Goal: Task Accomplishment & Management: Manage account settings

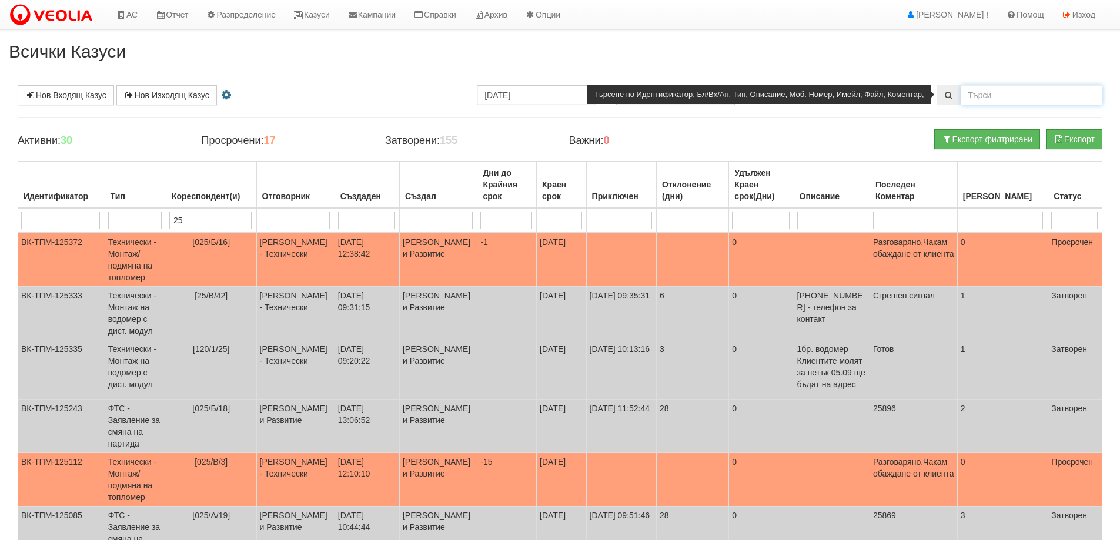
click at [1011, 99] on input "text" at bounding box center [1031, 95] width 141 height 20
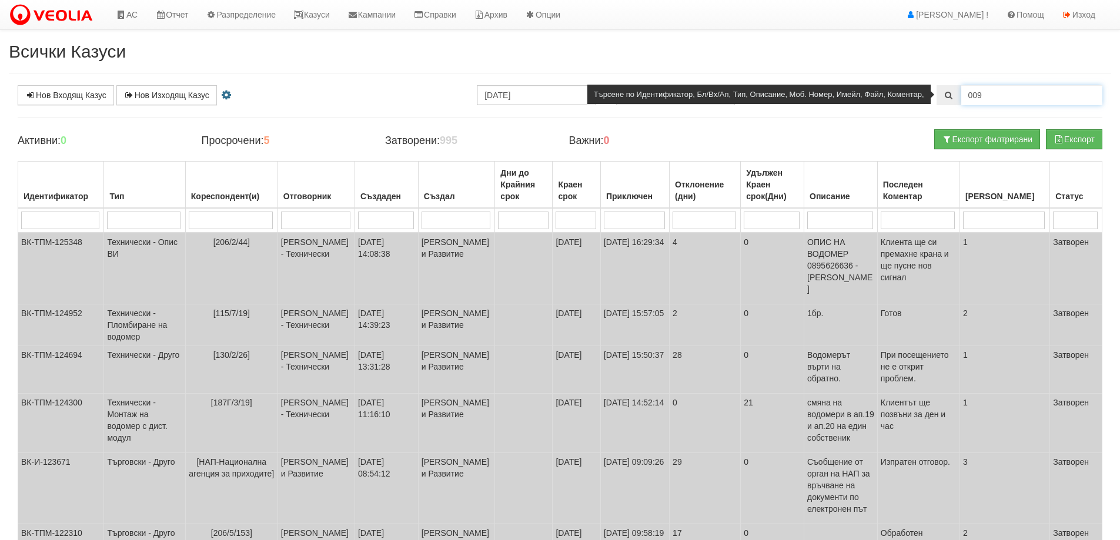
click at [1026, 99] on input "009" at bounding box center [1031, 95] width 141 height 20
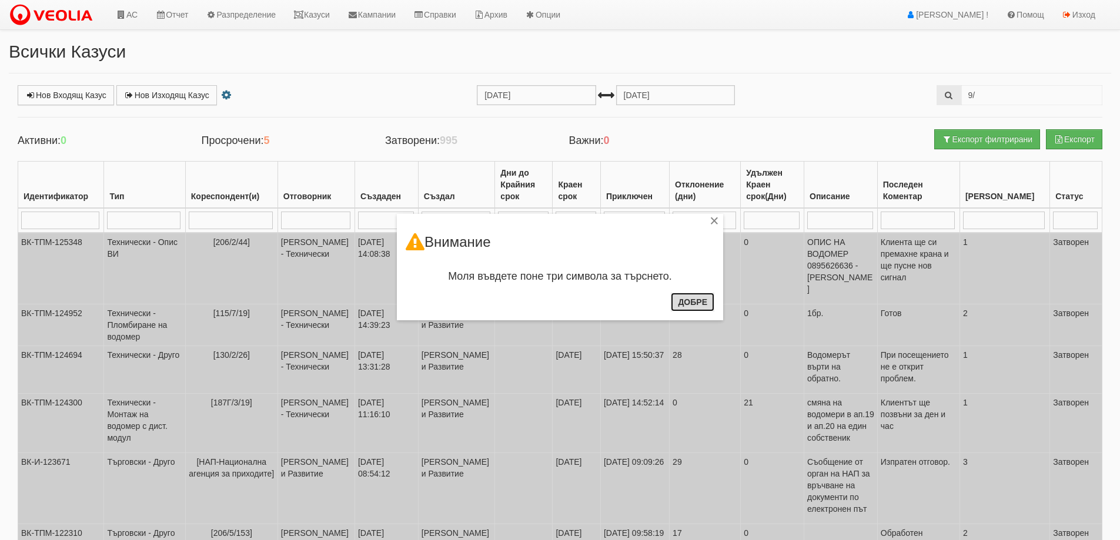
click at [681, 307] on button "Добре" at bounding box center [693, 302] width 44 height 19
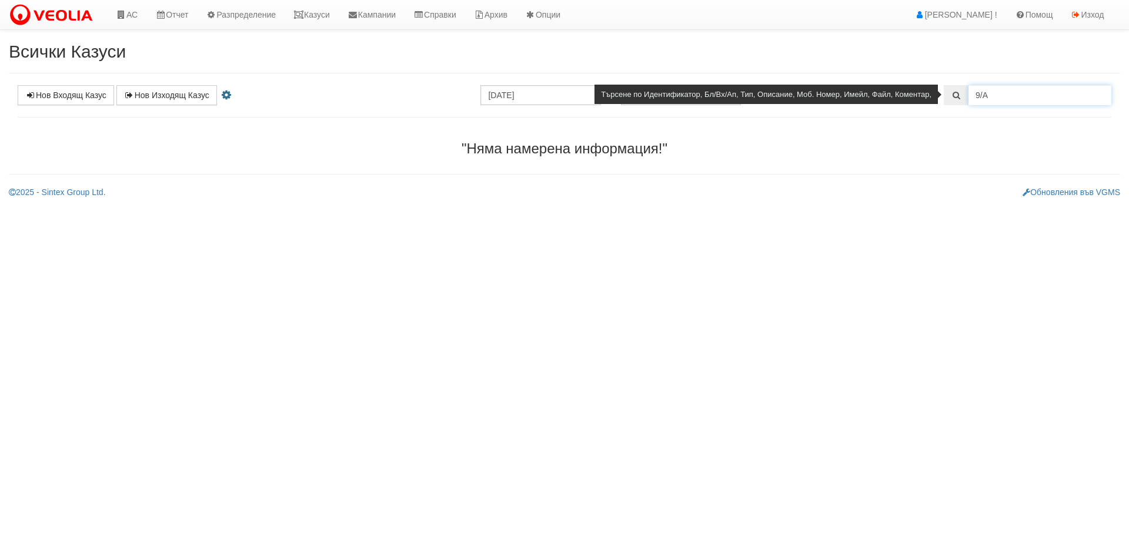
click at [1030, 92] on input "9/A" at bounding box center [1039, 95] width 143 height 20
click at [1015, 96] on input "9/А" at bounding box center [1039, 95] width 143 height 20
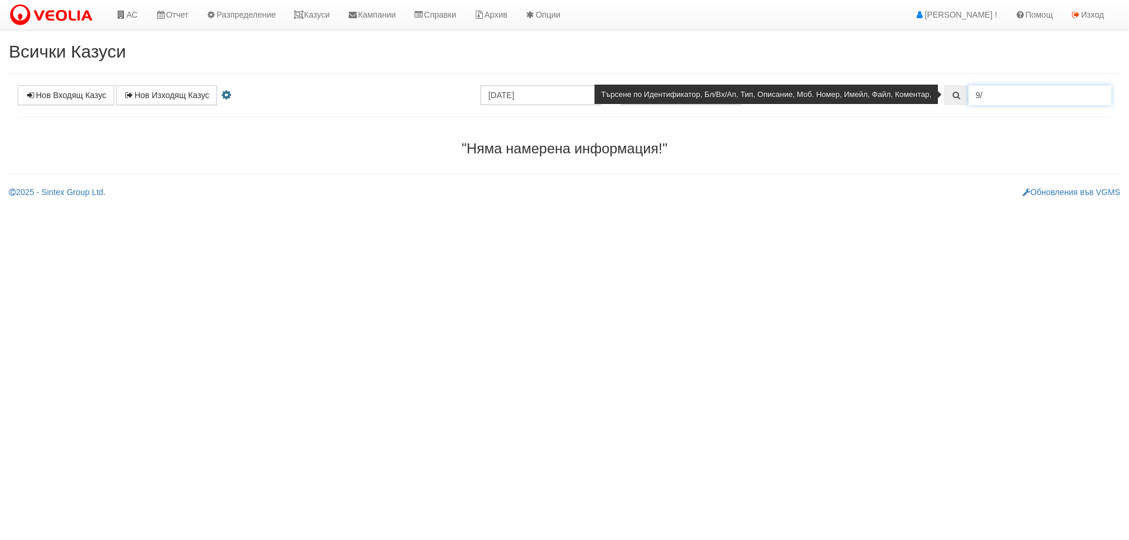
type input "9"
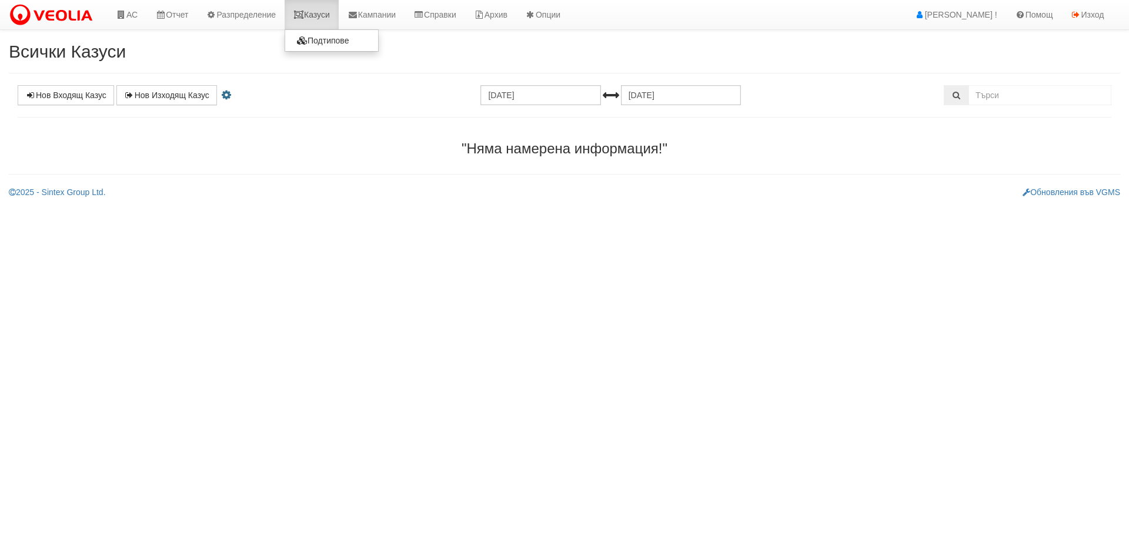
click at [314, 11] on link "Казуси" at bounding box center [312, 14] width 54 height 29
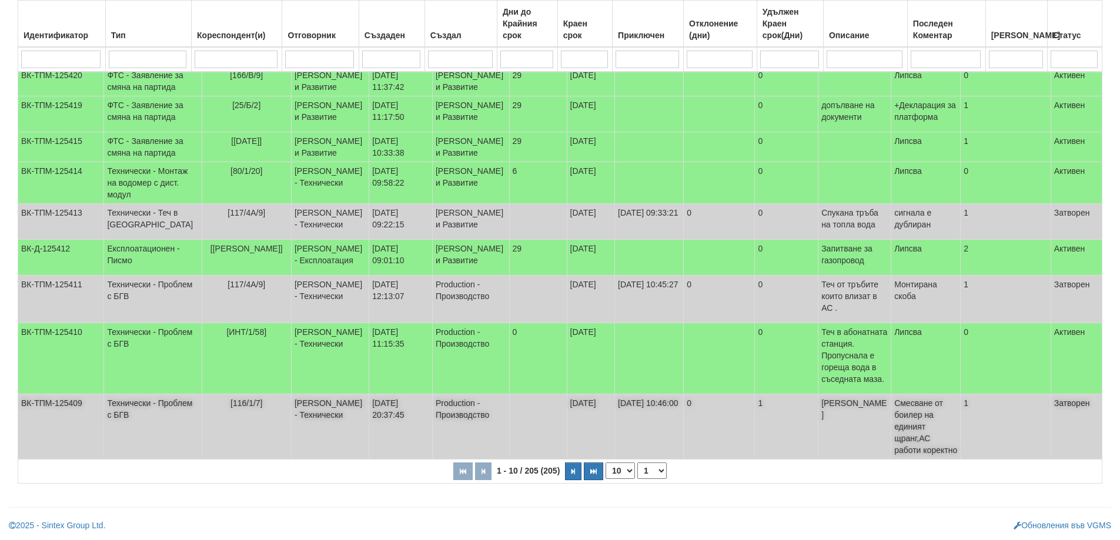
scroll to position [238, 0]
click at [572, 473] on icon "button" at bounding box center [573, 472] width 4 height 6
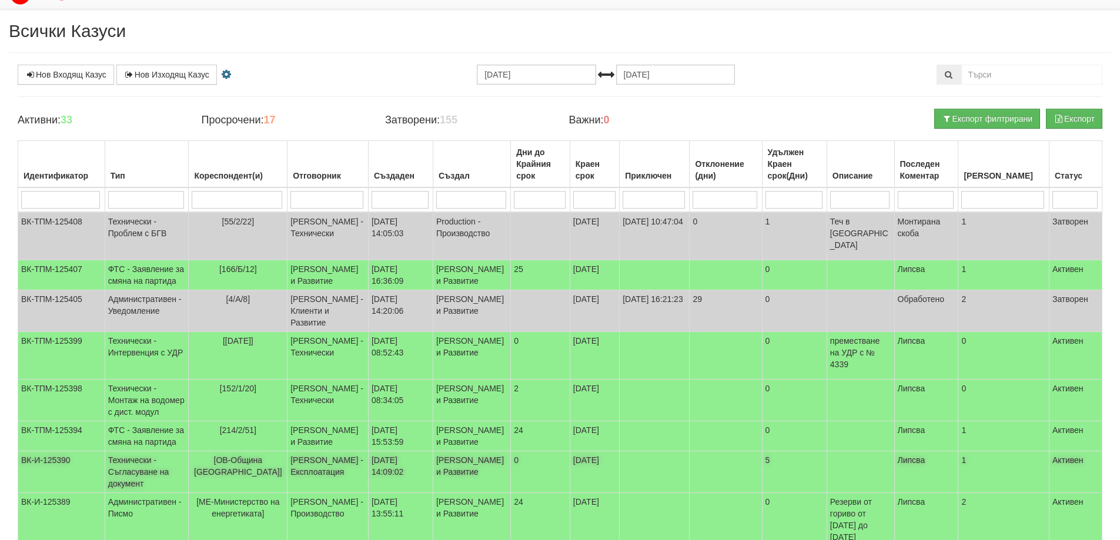
scroll to position [197, 0]
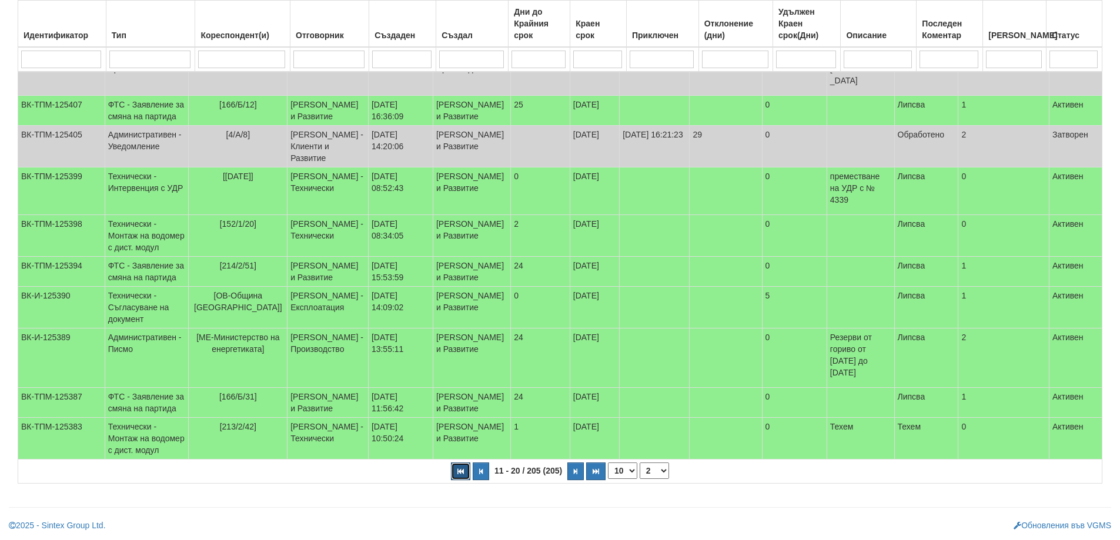
click at [465, 477] on button "button" at bounding box center [460, 472] width 19 height 18
select select "1"
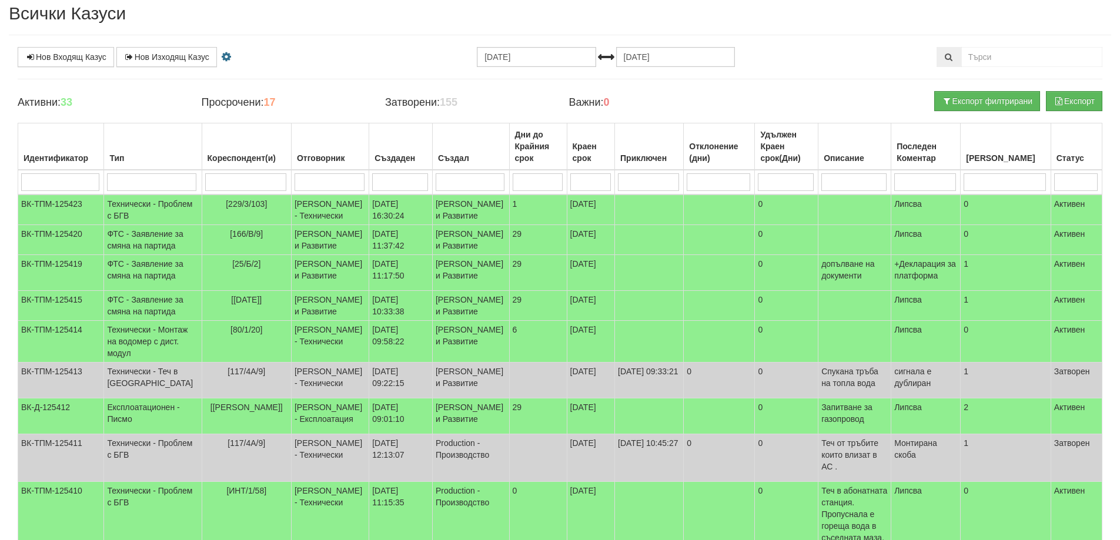
scroll to position [0, 0]
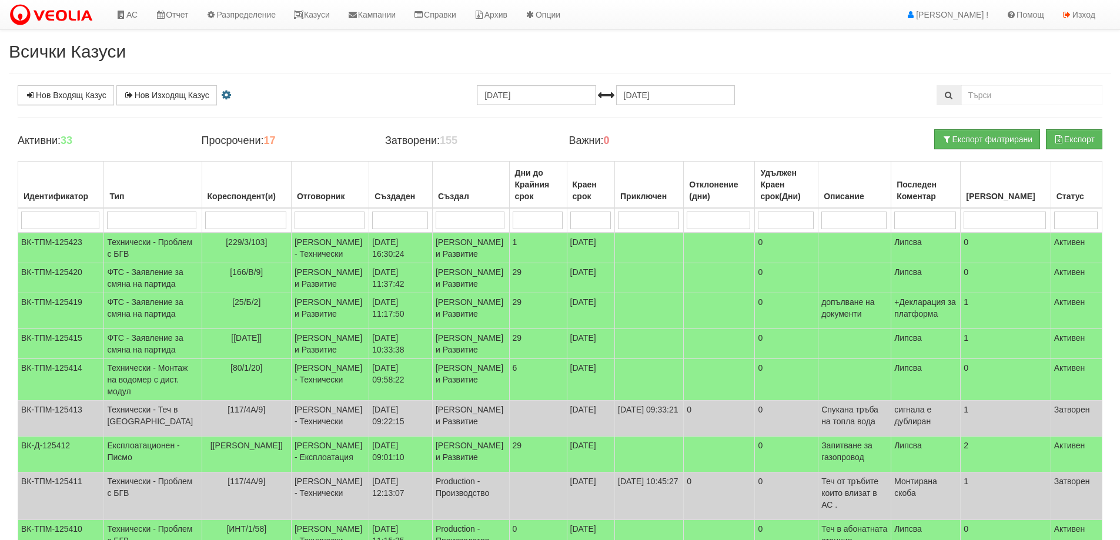
click at [242, 225] on input "search" at bounding box center [246, 221] width 82 height 18
type input "9"
type input "009"
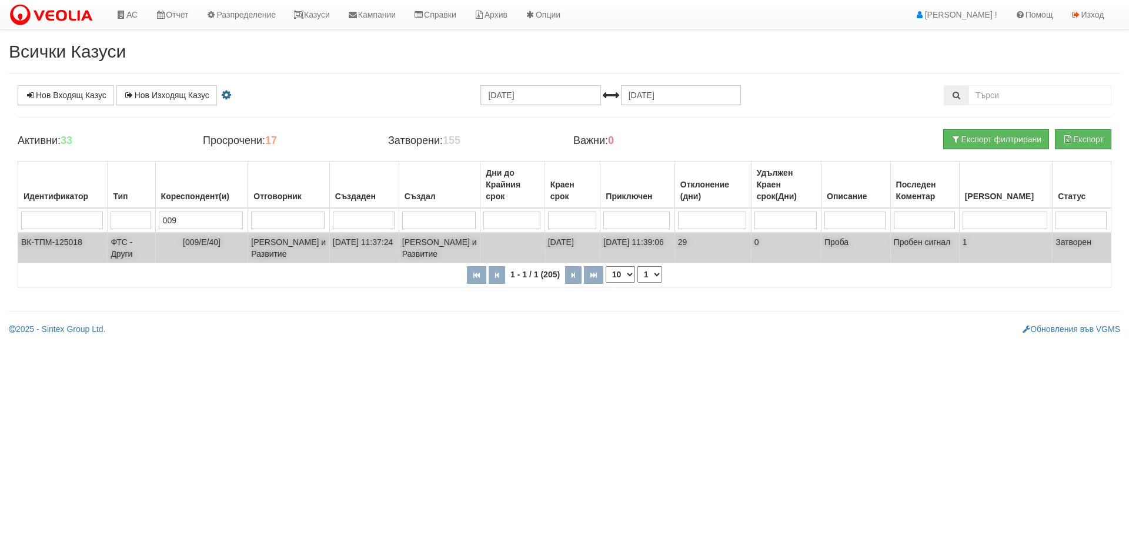
click at [213, 240] on span "[009/Е/40]" at bounding box center [202, 241] width 38 height 9
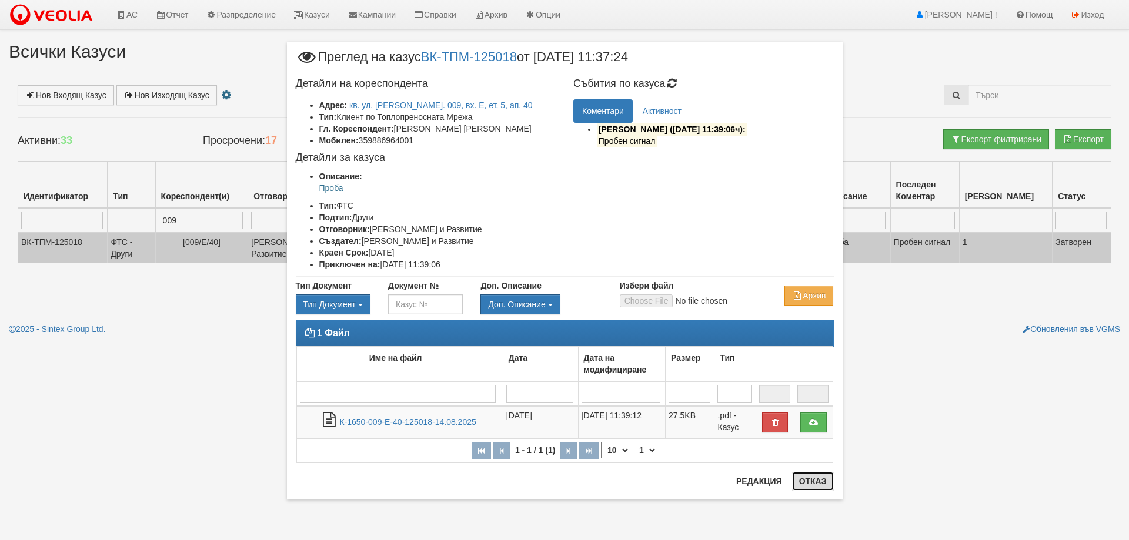
click at [815, 481] on button "Отказ" at bounding box center [813, 481] width 42 height 19
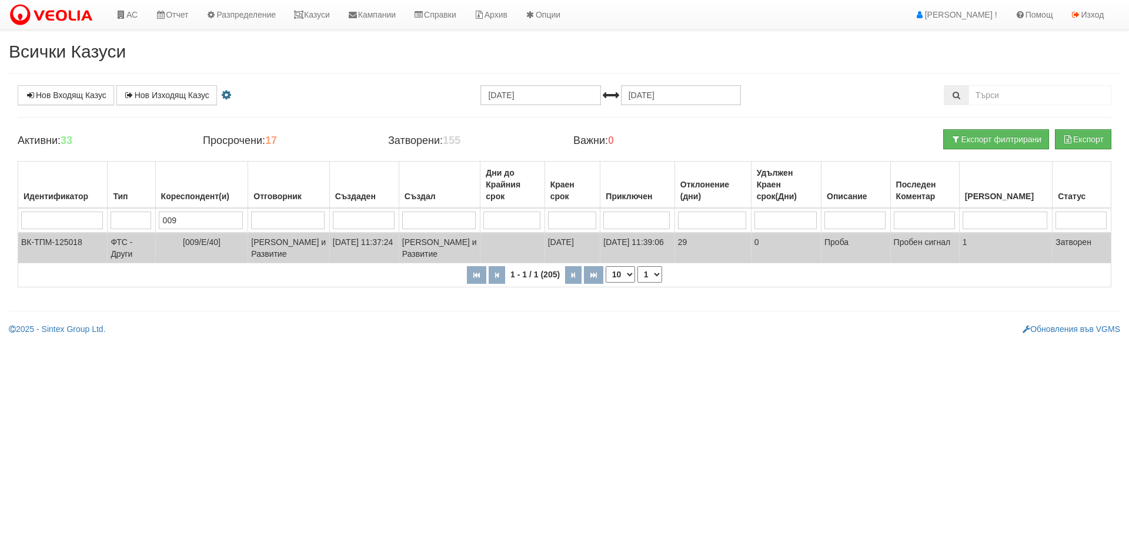
click at [229, 219] on input "009" at bounding box center [201, 221] width 85 height 18
type input "0"
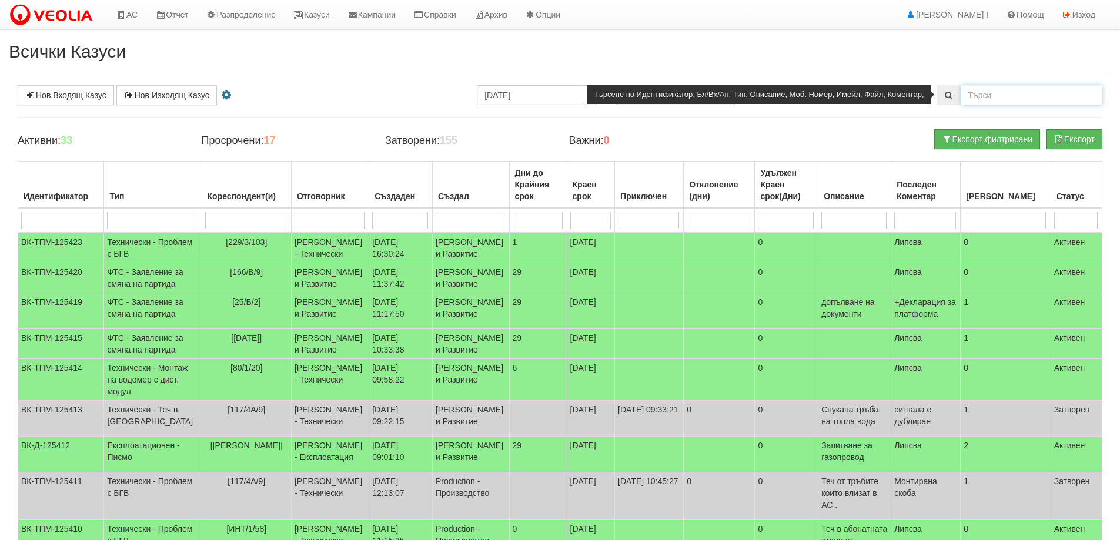
click at [982, 93] on input "text" at bounding box center [1031, 95] width 141 height 20
type input "009"
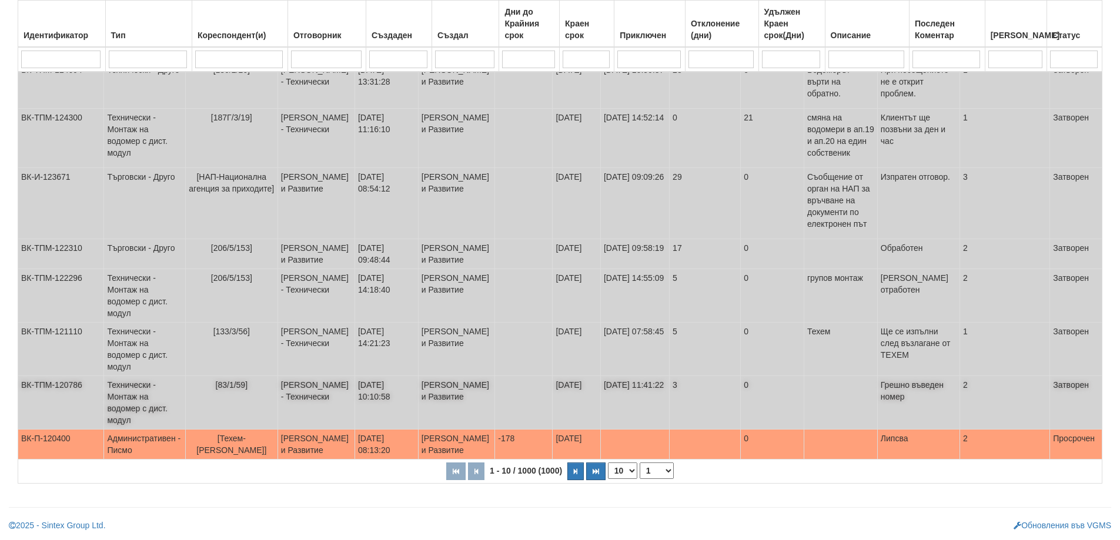
scroll to position [309, 0]
click at [574, 471] on icon "button" at bounding box center [576, 472] width 4 height 6
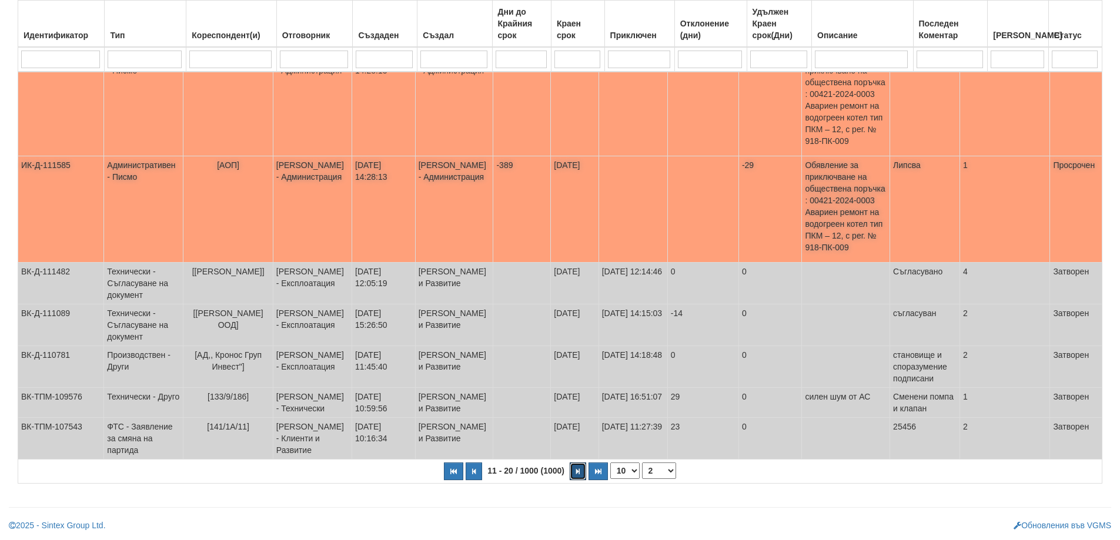
scroll to position [344, 0]
click at [578, 474] on icon "button" at bounding box center [578, 472] width 4 height 6
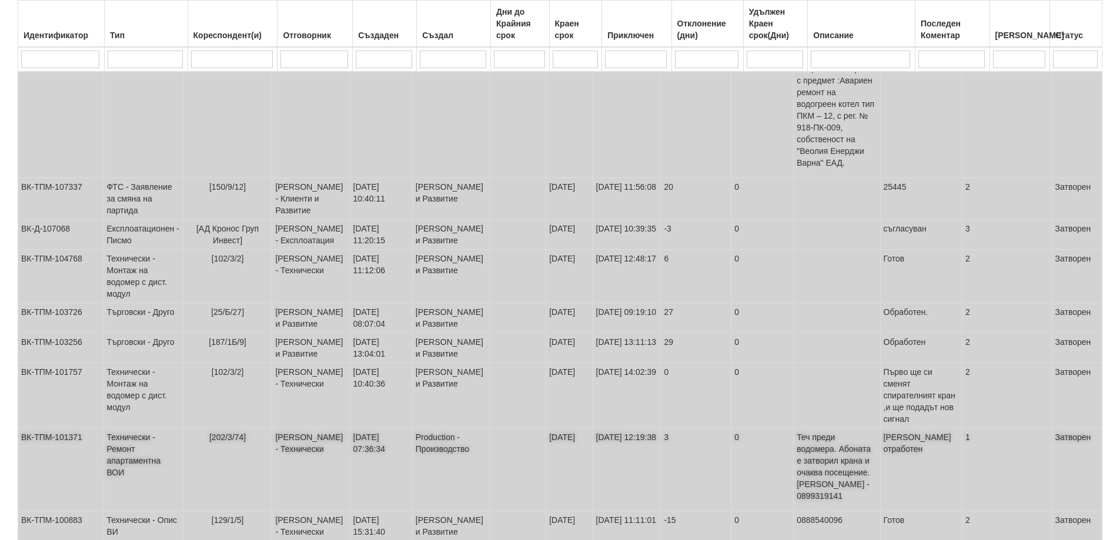
scroll to position [397, 0]
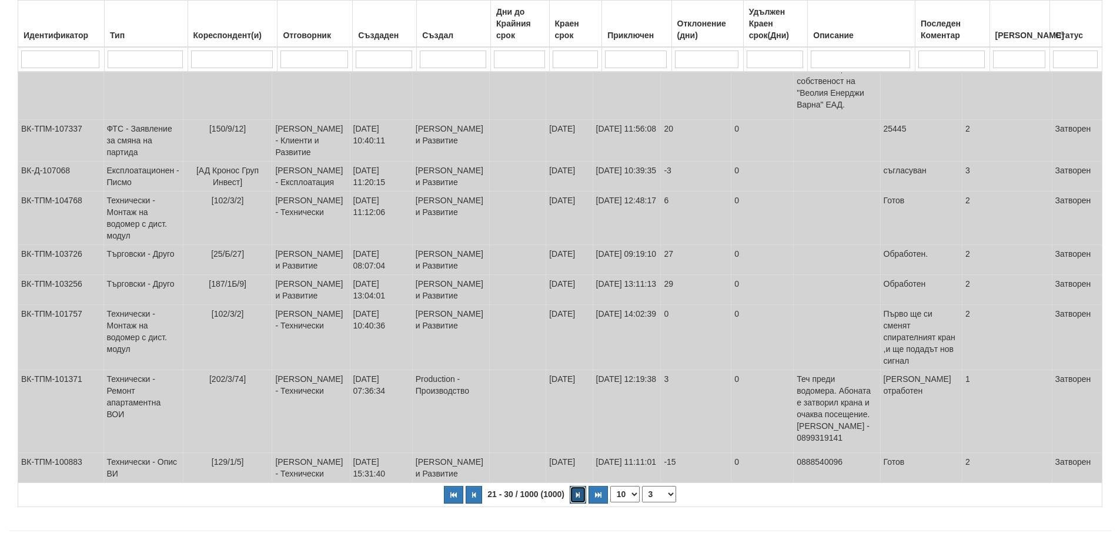
click at [573, 486] on button "button" at bounding box center [578, 495] width 16 height 18
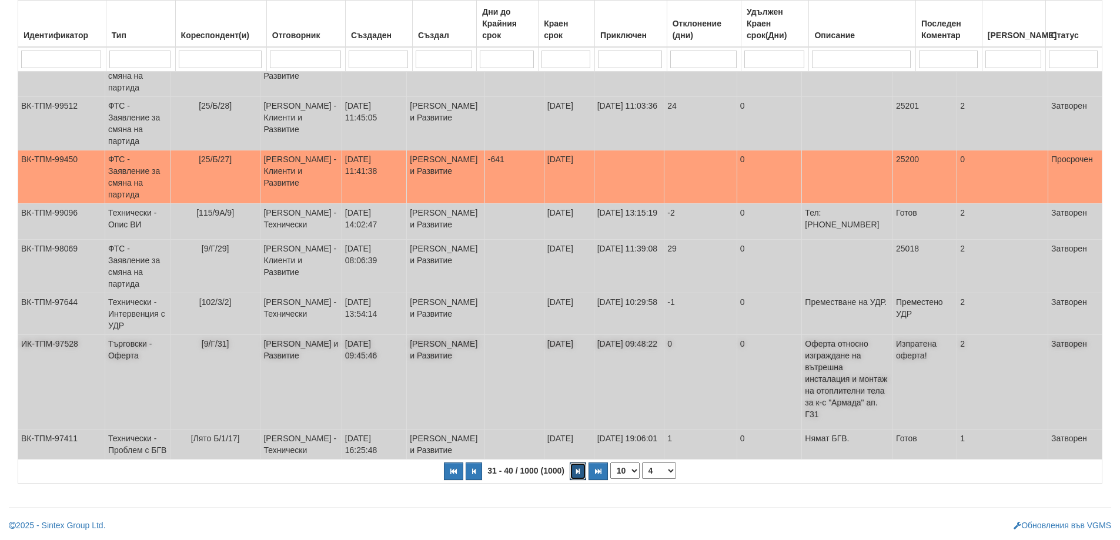
scroll to position [303, 0]
click at [473, 467] on button "button" at bounding box center [474, 472] width 16 height 18
select select "3"
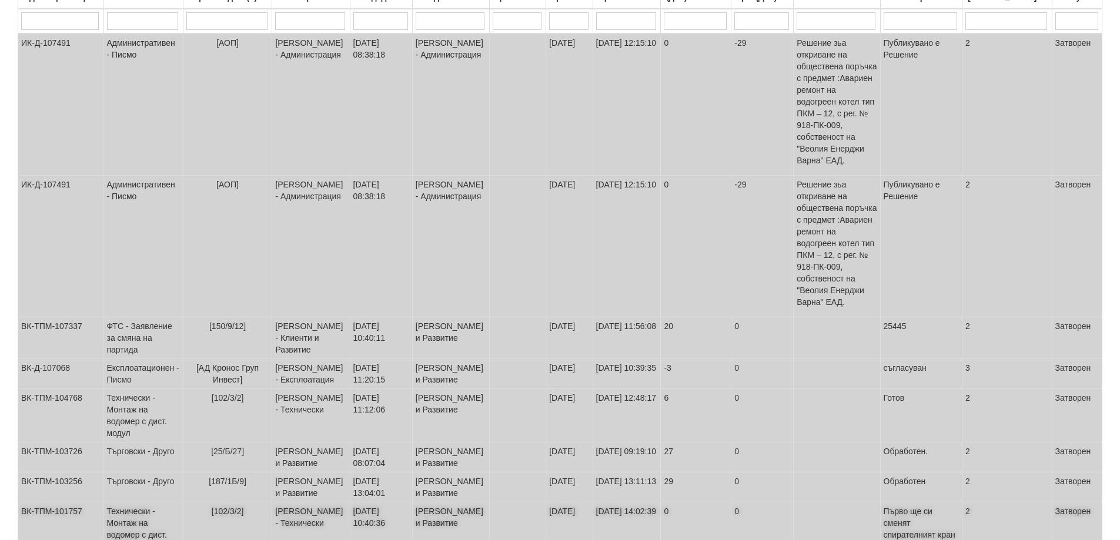
scroll to position [0, 0]
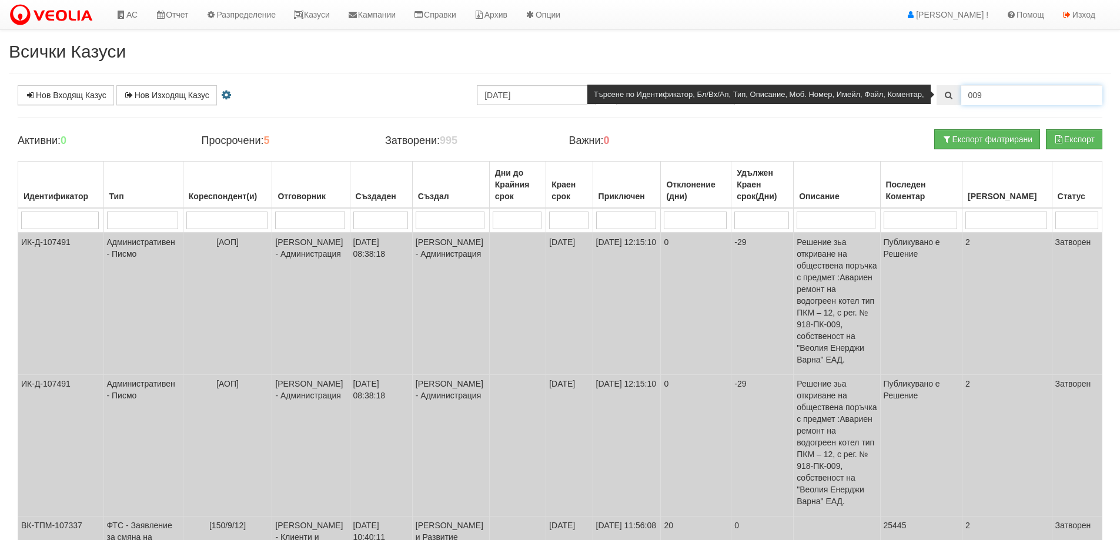
click at [1025, 88] on input "009" at bounding box center [1031, 95] width 141 height 20
type input "0"
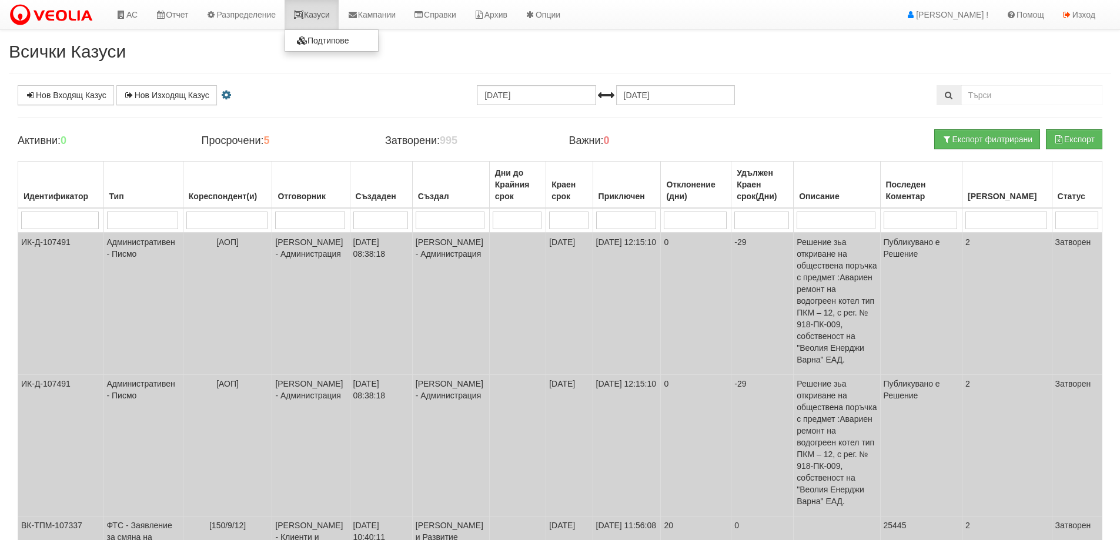
click at [320, 21] on link "Казуси" at bounding box center [312, 14] width 54 height 29
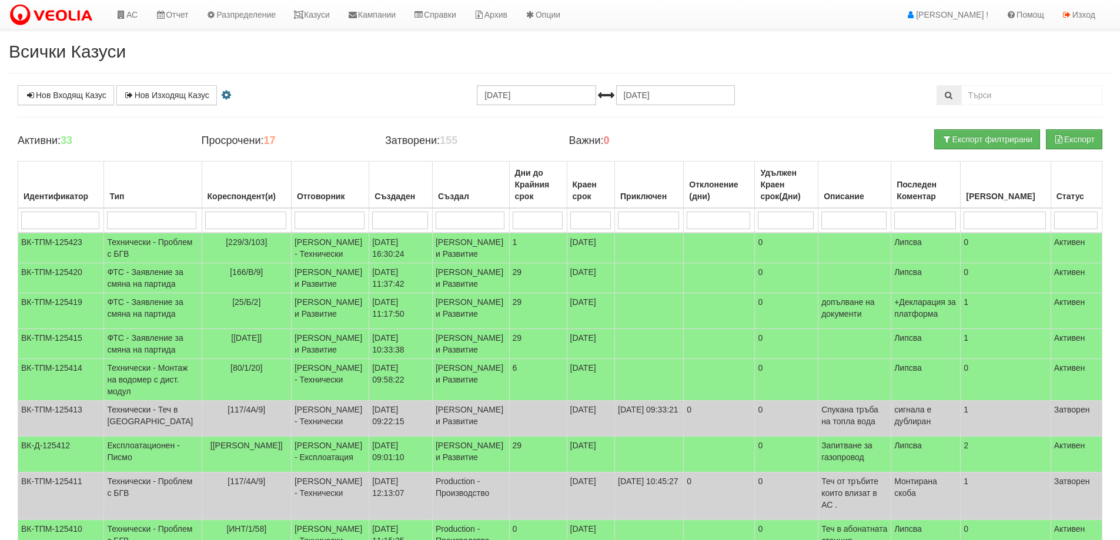
click at [237, 220] on input "search" at bounding box center [246, 221] width 82 height 18
type input "120"
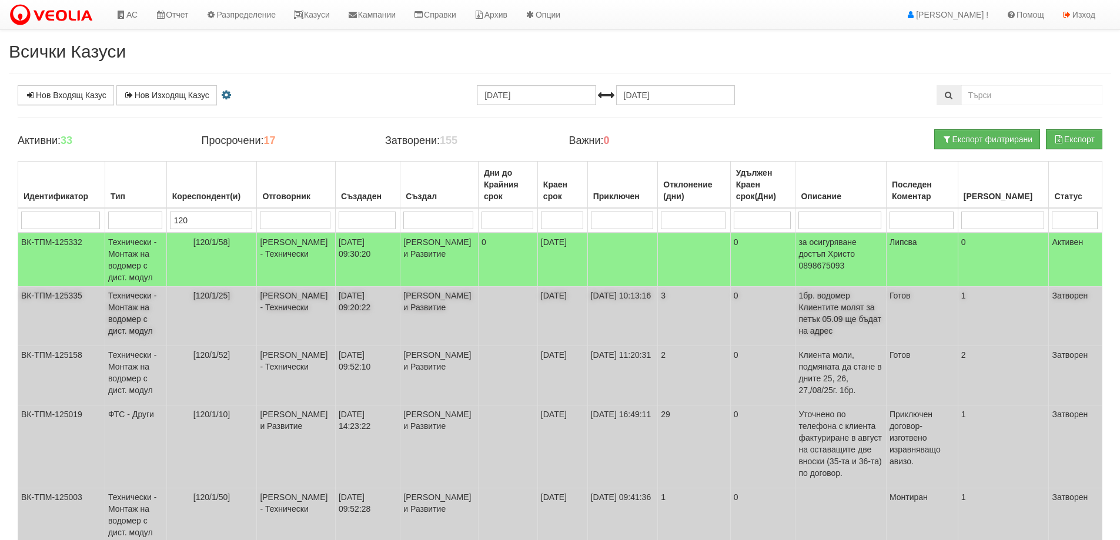
click at [216, 295] on span "[120/1/25]" at bounding box center [211, 295] width 36 height 9
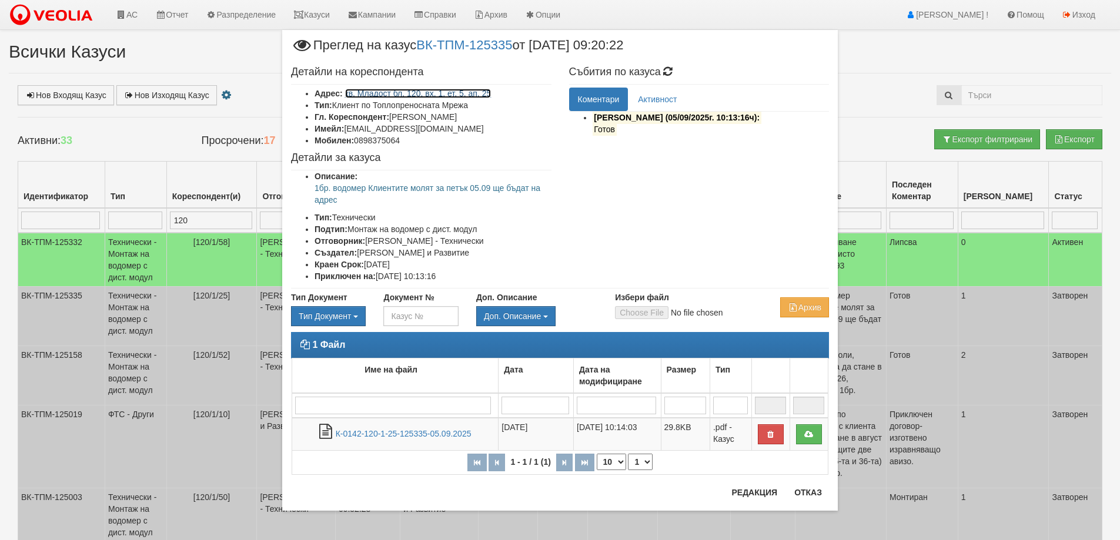
click at [463, 93] on link "кв. Младост бл. 120, вх. 1, ет. 5, ап. 25" at bounding box center [418, 93] width 146 height 9
click at [802, 497] on button "Отказ" at bounding box center [808, 492] width 42 height 19
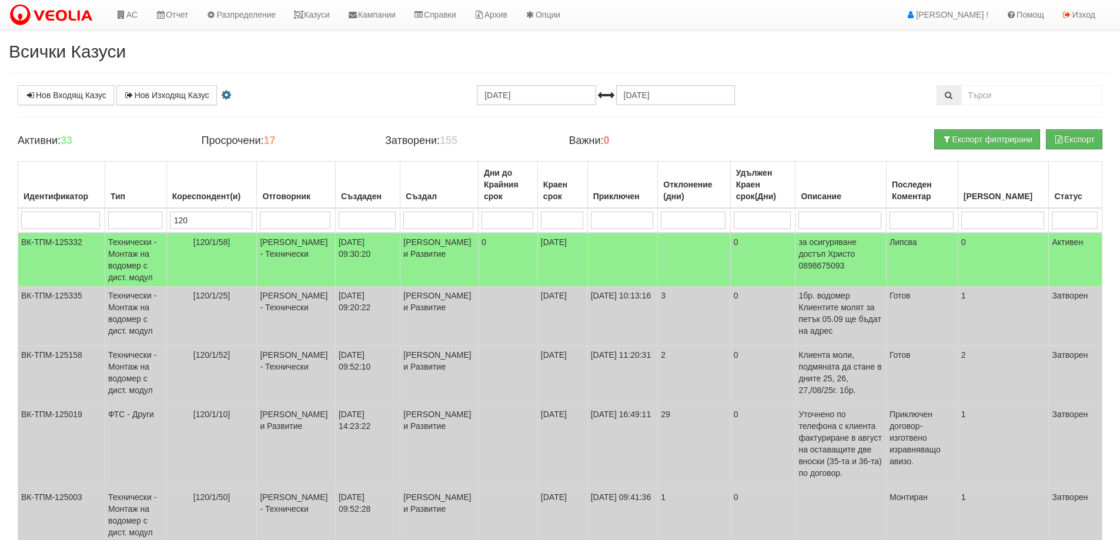
click at [229, 215] on input "120" at bounding box center [211, 221] width 82 height 18
type input "080"
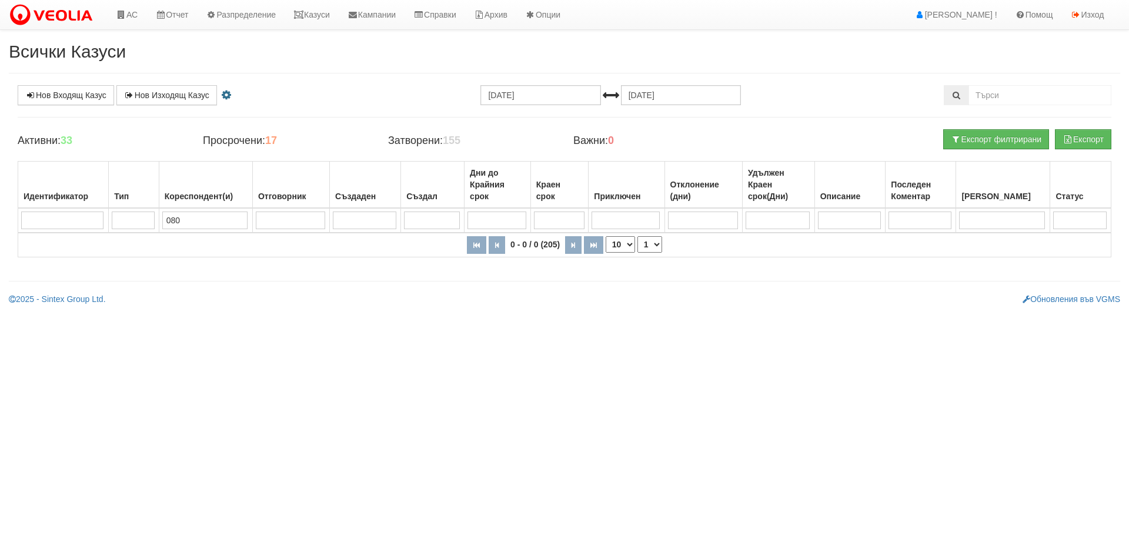
click at [225, 224] on input "080" at bounding box center [204, 221] width 85 height 18
type input "80"
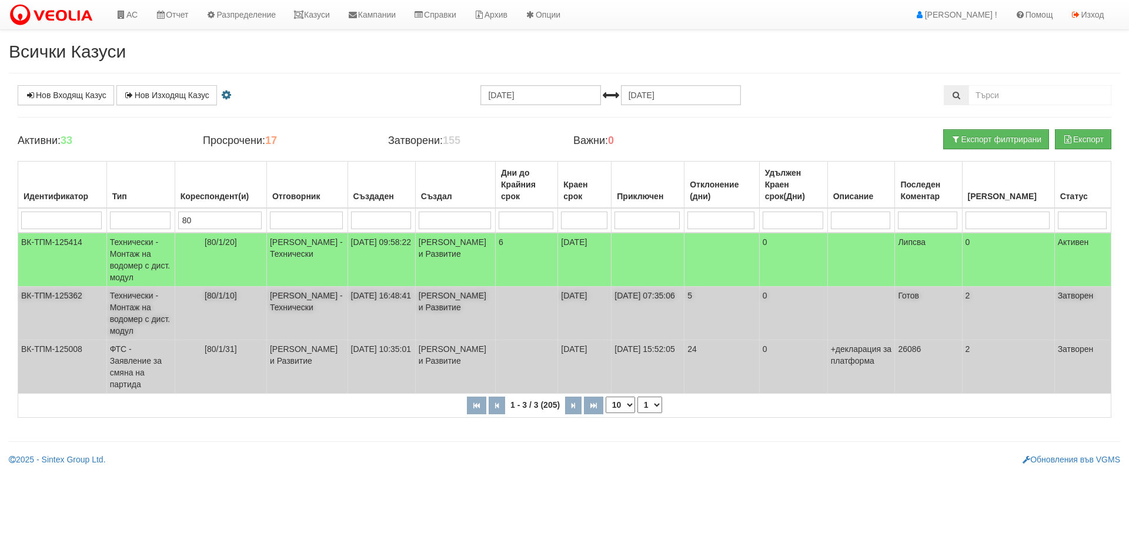
click at [232, 298] on span "[80/1/10]" at bounding box center [221, 295] width 32 height 9
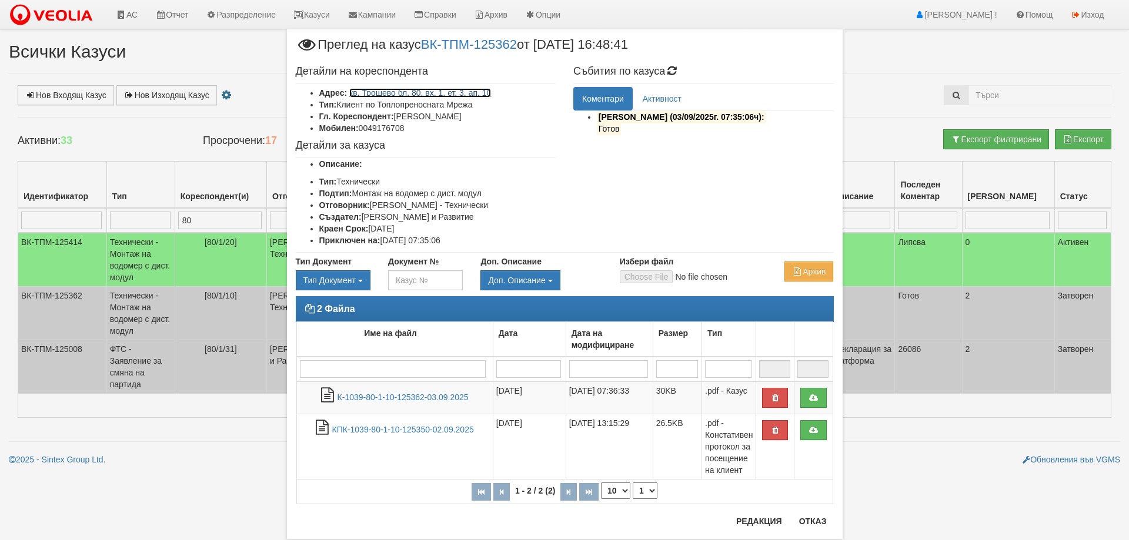
click at [456, 93] on link "кв. Трошево бл. 80, вх. 1, ет. 3, ап. 10" at bounding box center [420, 92] width 142 height 9
click at [802, 515] on div "2 Файла Име на файл Дата Дата на модифициране Размер Тип 1 - 2 / 2 (2) 10 20 30…" at bounding box center [565, 406] width 556 height 220
click at [813, 517] on button "Отказ" at bounding box center [813, 521] width 42 height 19
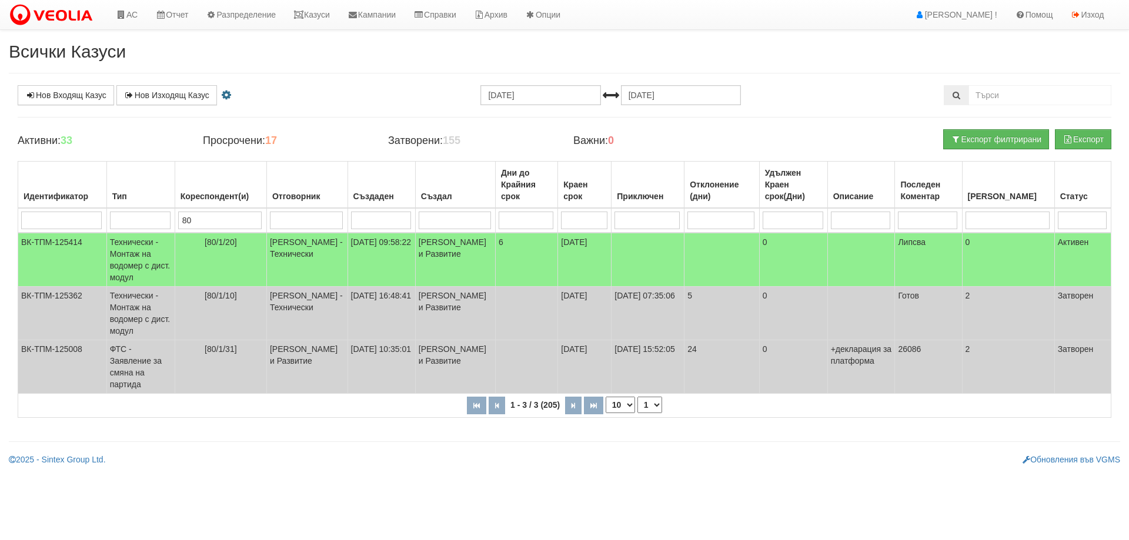
click at [242, 215] on input "80" at bounding box center [219, 221] width 83 height 18
type input "106"
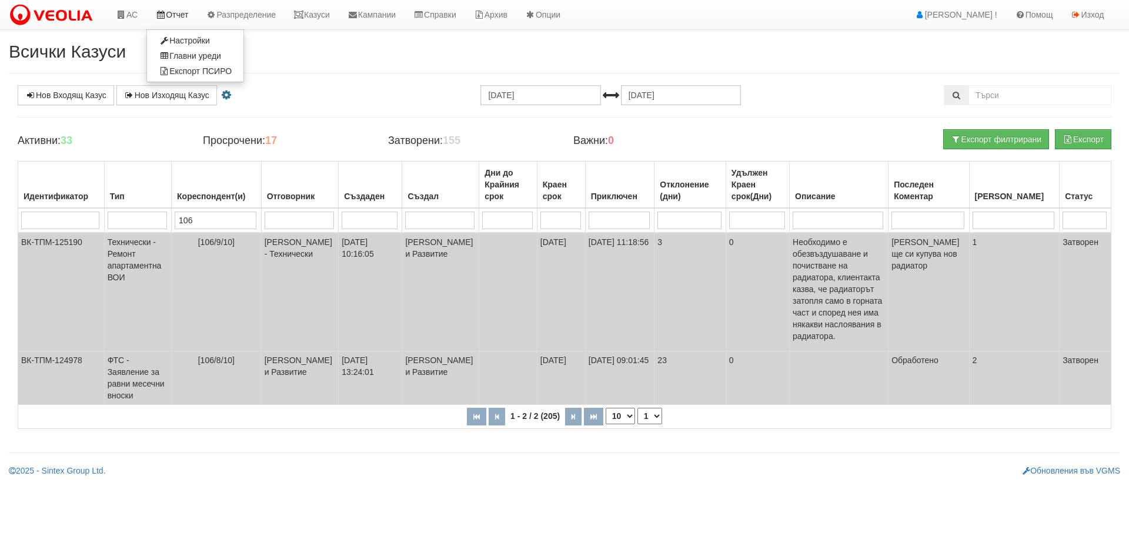
type input "106"
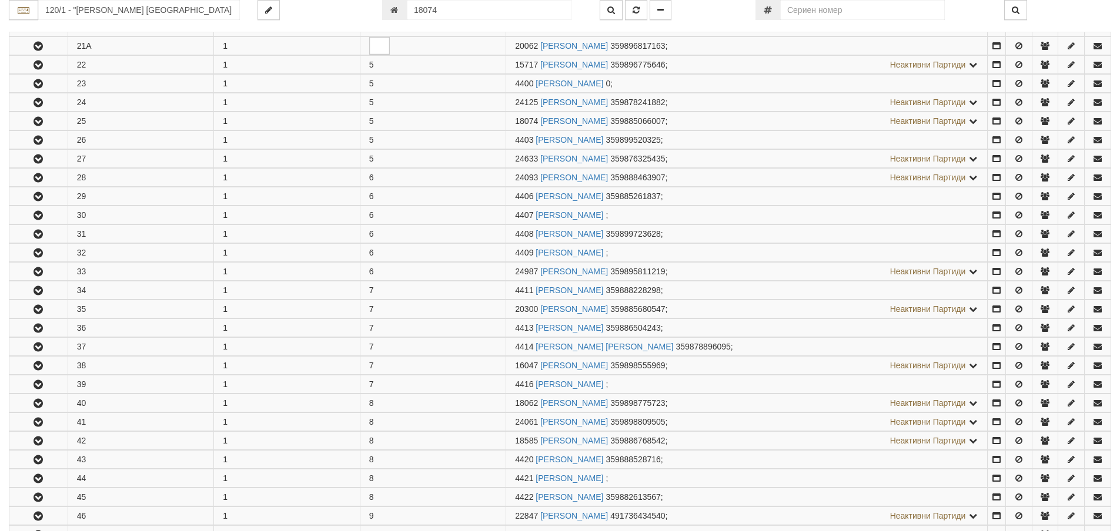
scroll to position [702, 0]
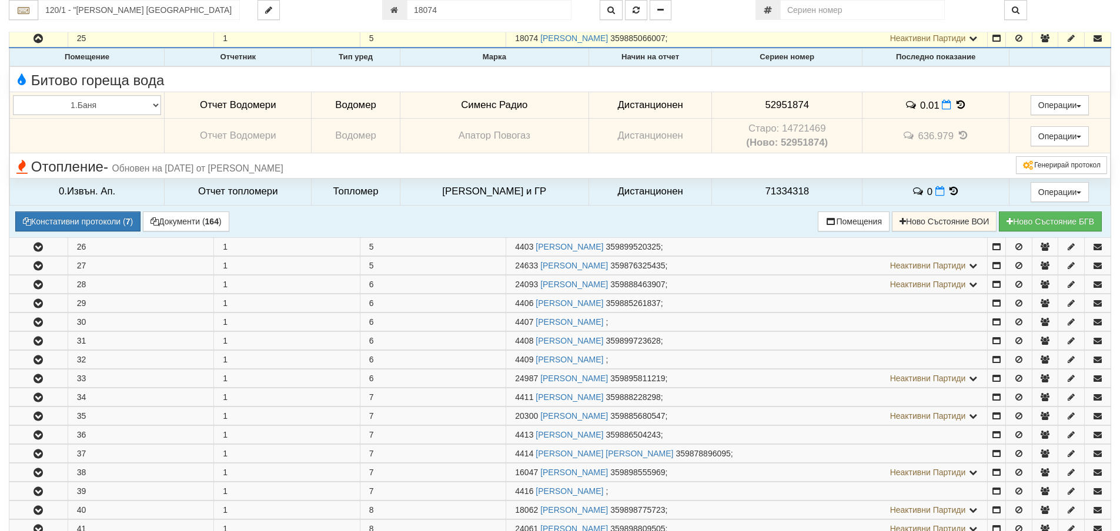
click at [777, 105] on span "52951874" at bounding box center [787, 104] width 44 height 11
copy span "52951874"
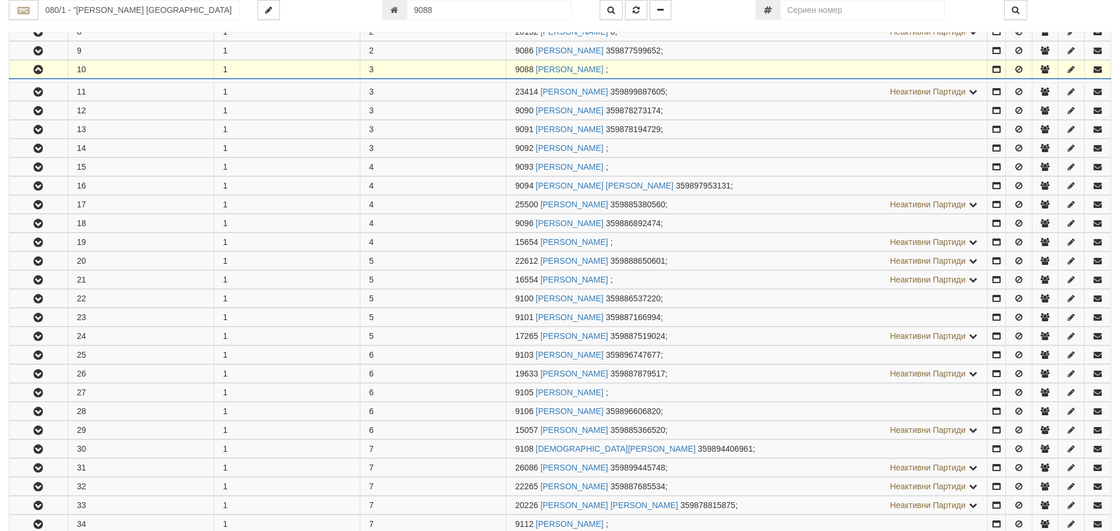
scroll to position [401, 0]
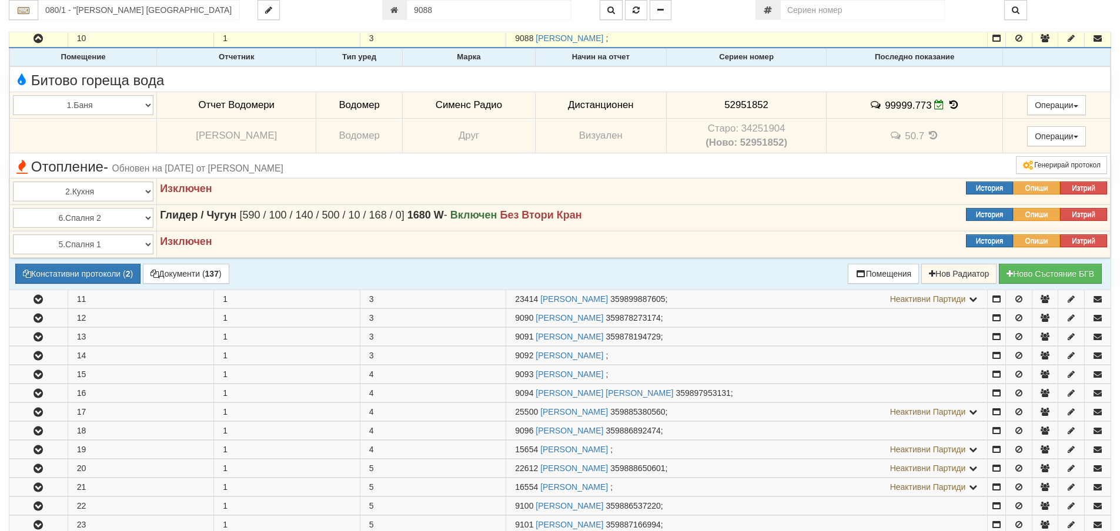
click at [739, 100] on span "52951852" at bounding box center [746, 104] width 44 height 11
copy span "52951852"
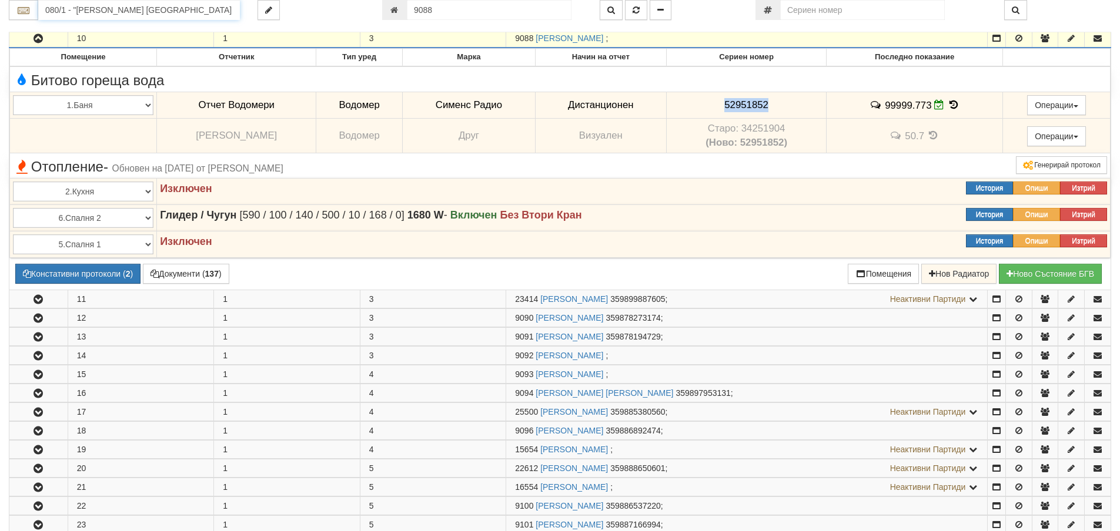
click at [122, 18] on input "080/1 - "[PERSON_NAME] [GEOGRAPHIC_DATA] " ЕАД" at bounding box center [139, 10] width 202 height 20
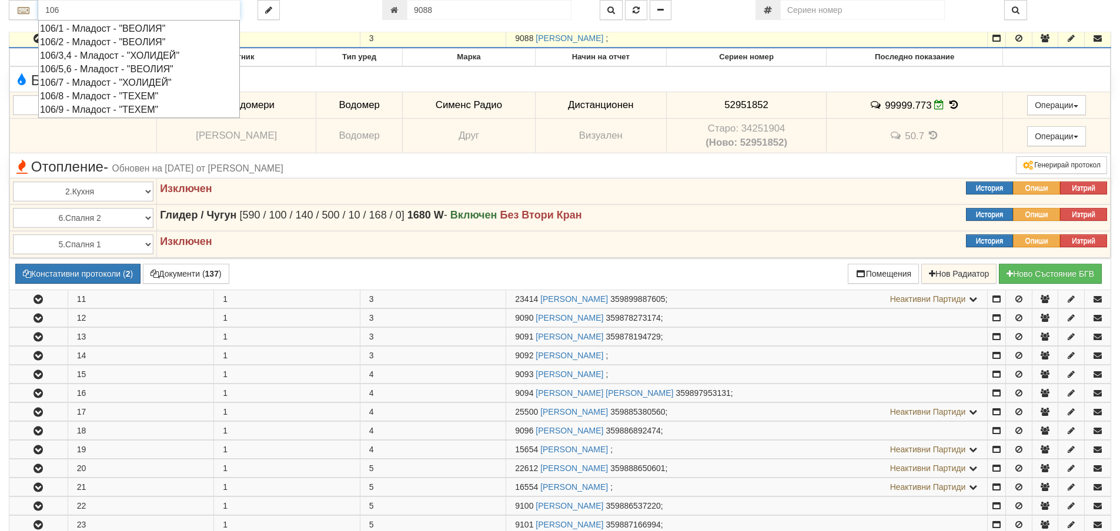
click at [91, 28] on div "106/1 - Младост - "ВЕОЛИЯ"" at bounding box center [139, 29] width 198 height 14
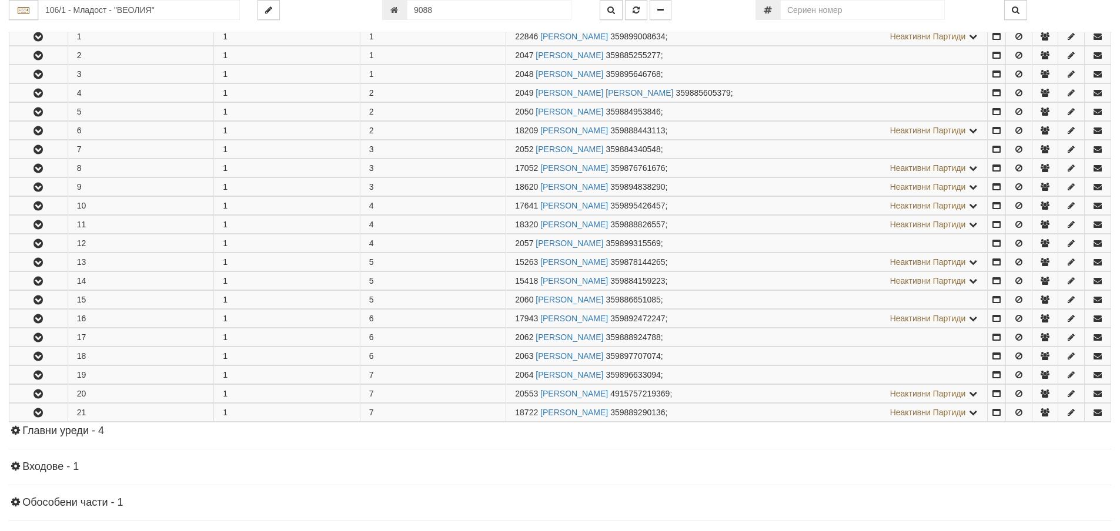
scroll to position [235, 0]
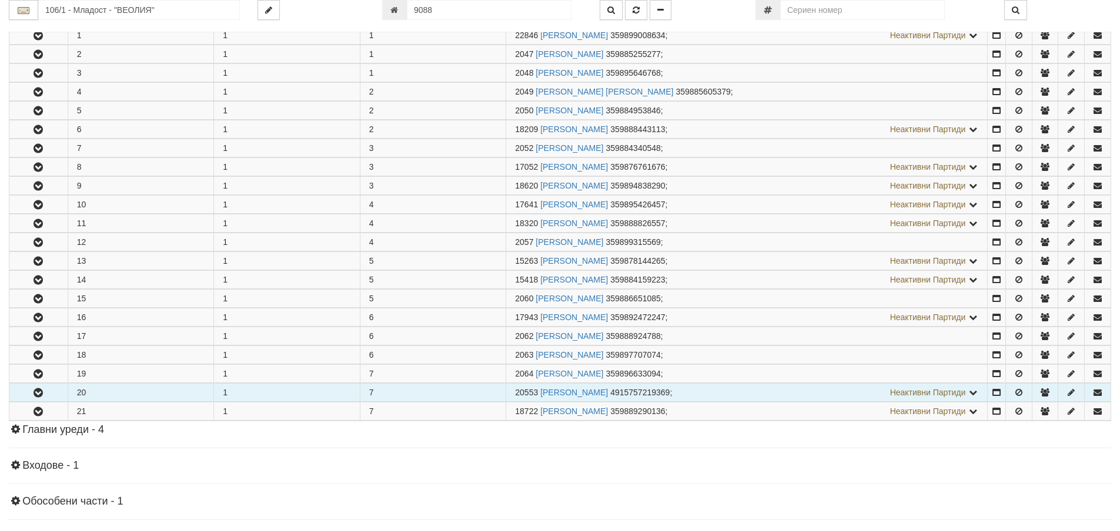
click at [48, 395] on button "button" at bounding box center [38, 393] width 58 height 18
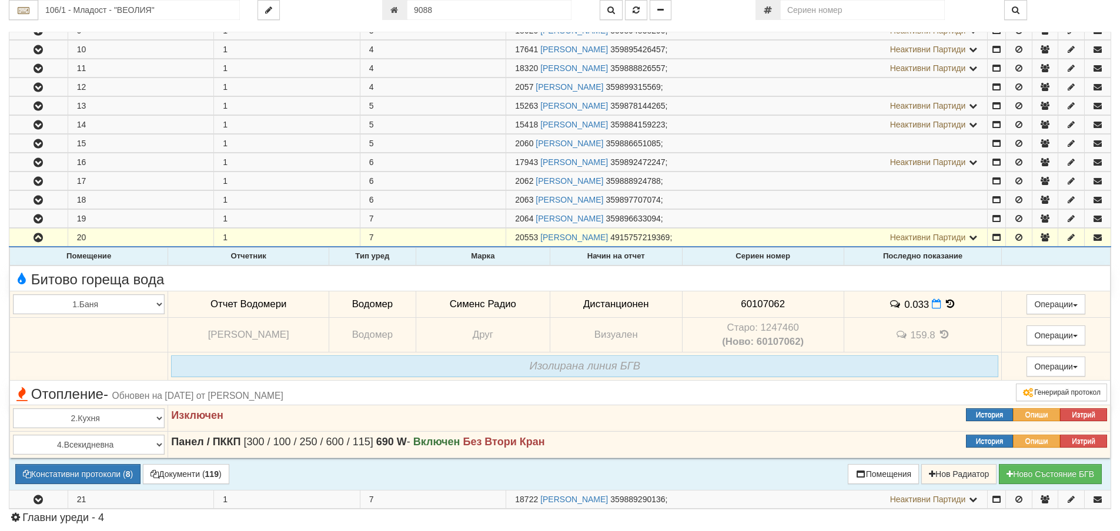
scroll to position [411, 0]
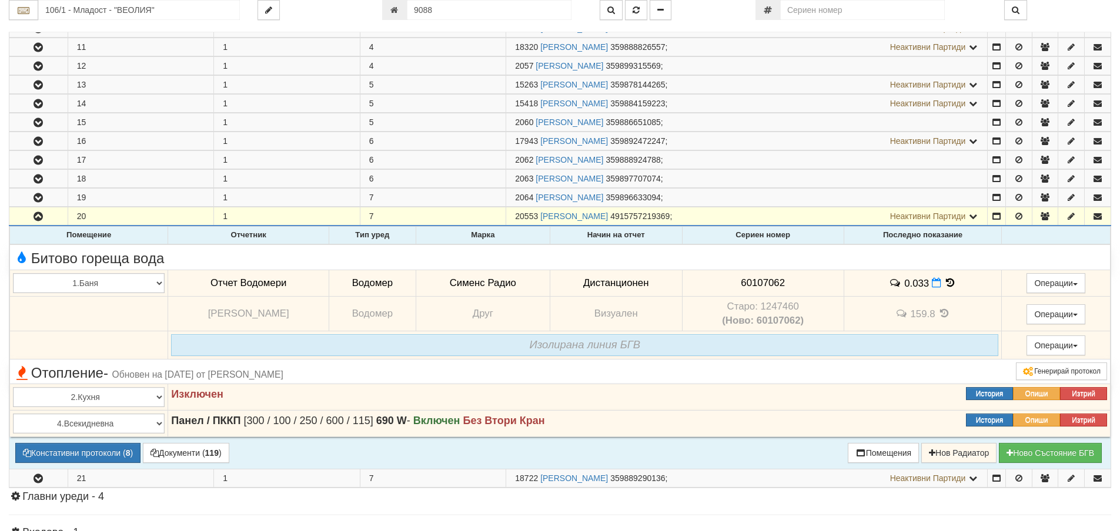
click at [754, 281] on span "60107062" at bounding box center [763, 282] width 44 height 11
copy span "60107062"
click at [96, 455] on button "Констативни протоколи ( 8 )" at bounding box center [77, 453] width 125 height 20
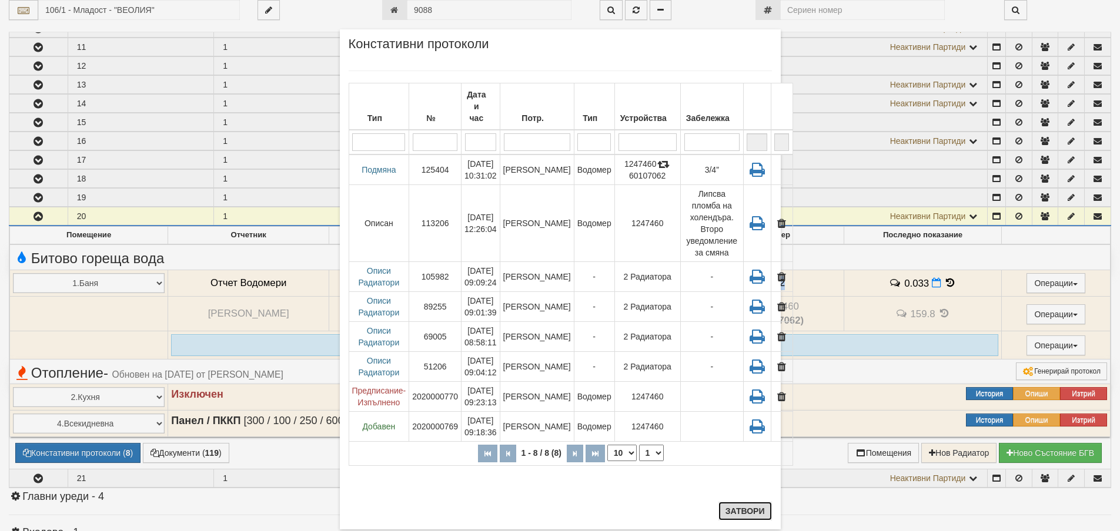
click at [718, 515] on button "Затвори" at bounding box center [744, 511] width 53 height 19
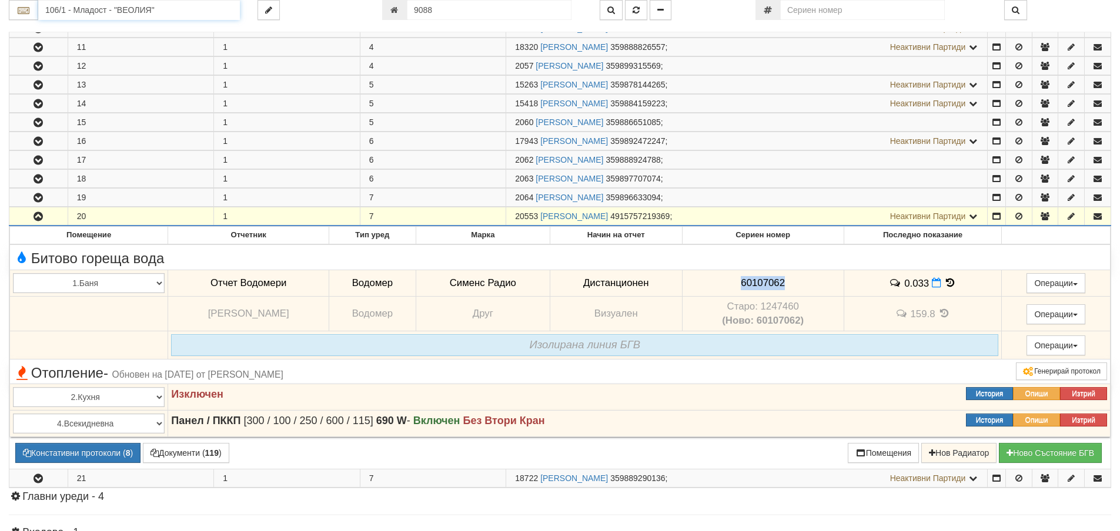
click at [126, 9] on input "106/1 - Младост - "ВЕОЛИЯ"" at bounding box center [139, 10] width 202 height 20
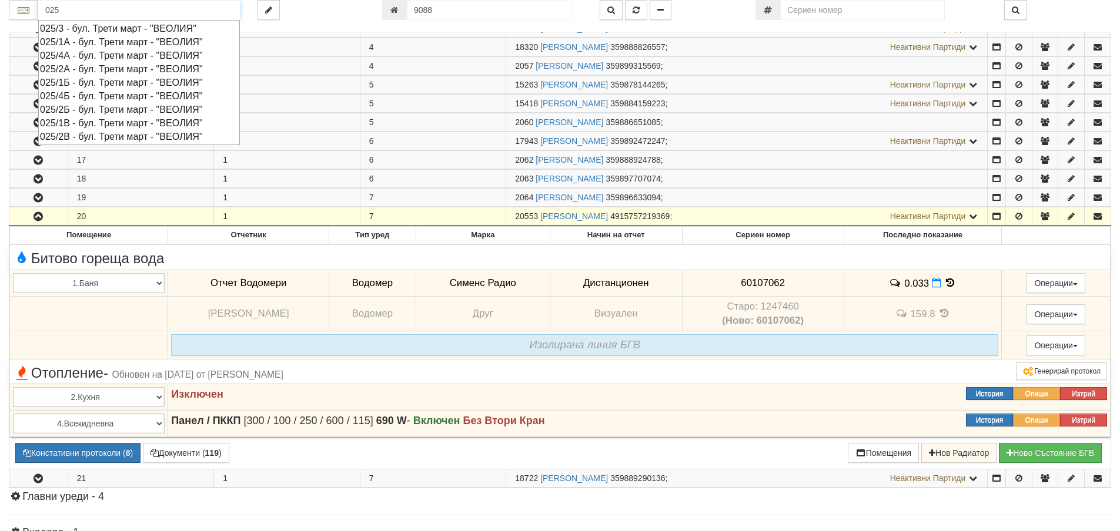
click at [73, 112] on div "025/2Б - бул. Трети март - "ВЕОЛИЯ"" at bounding box center [139, 110] width 198 height 14
type input "025/2Б - бул. Трети март - "ВЕОЛИЯ""
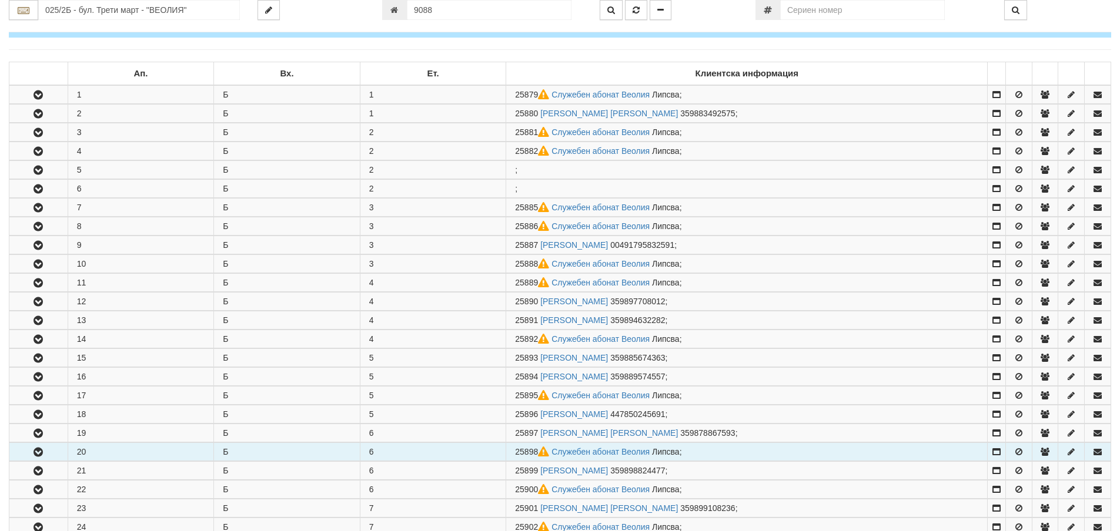
scroll to position [176, 0]
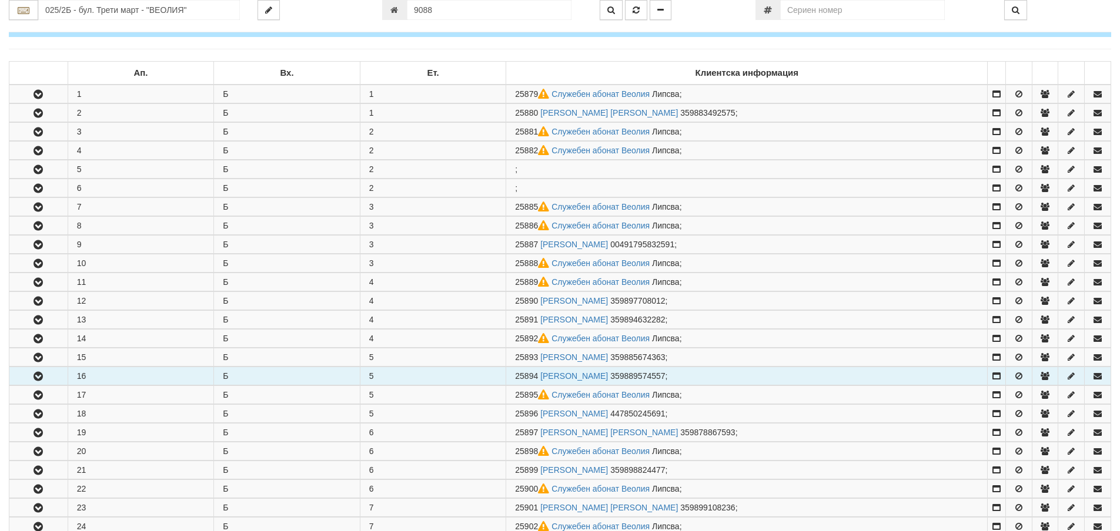
click at [47, 379] on button "button" at bounding box center [38, 376] width 58 height 18
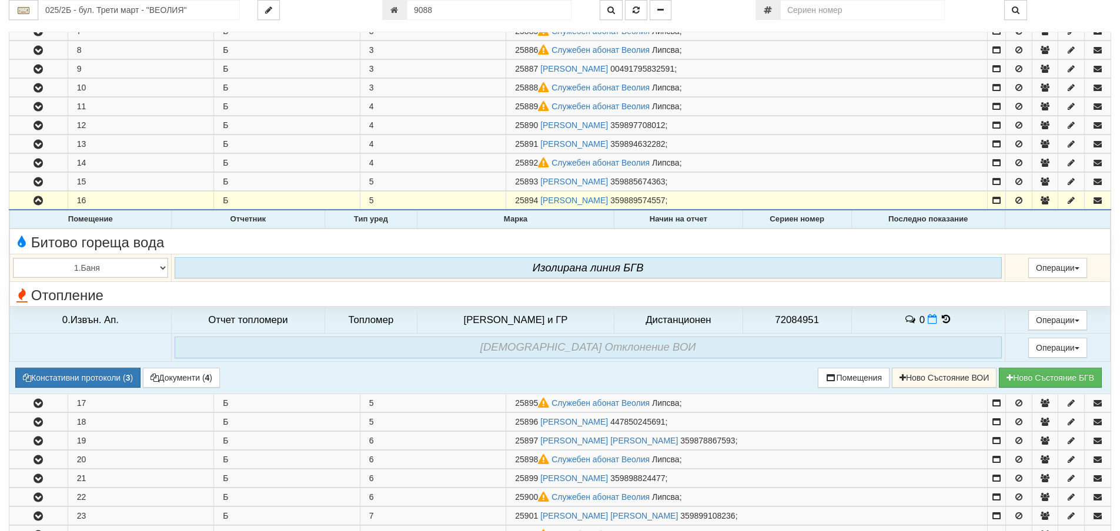
scroll to position [353, 0]
click at [790, 320] on span "72084951" at bounding box center [797, 319] width 44 height 11
copy span "72084951"
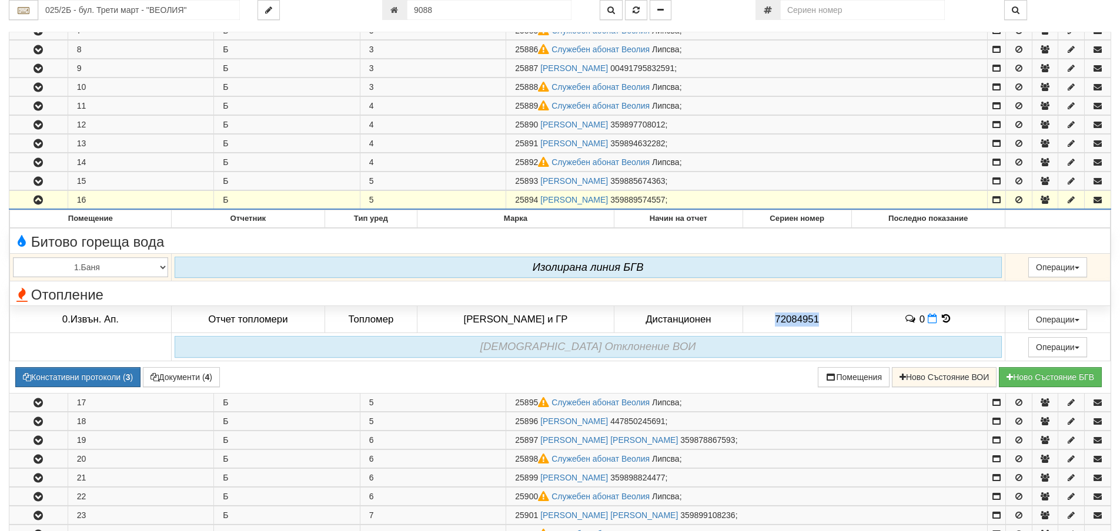
click at [40, 203] on icon "button" at bounding box center [38, 200] width 14 height 8
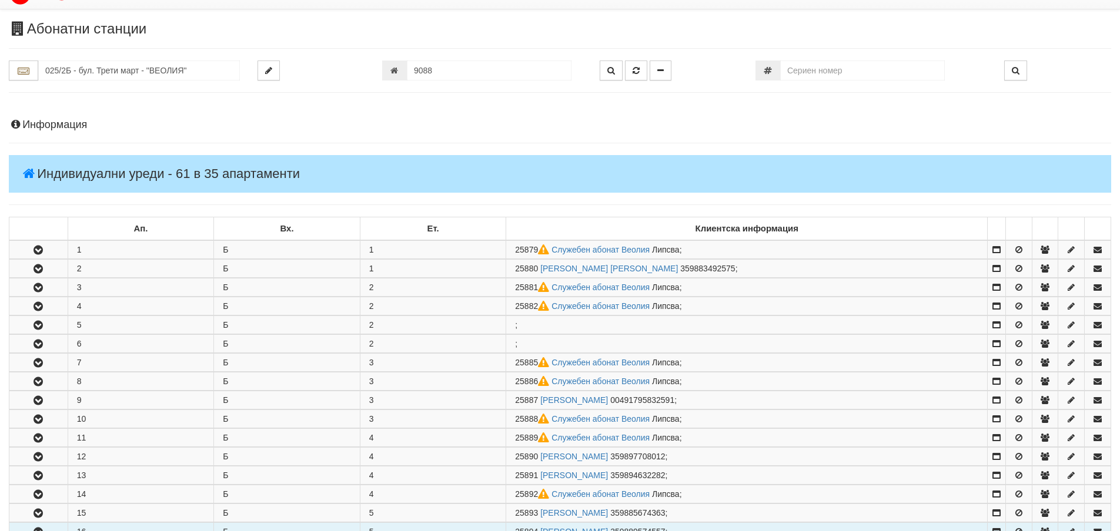
scroll to position [0, 0]
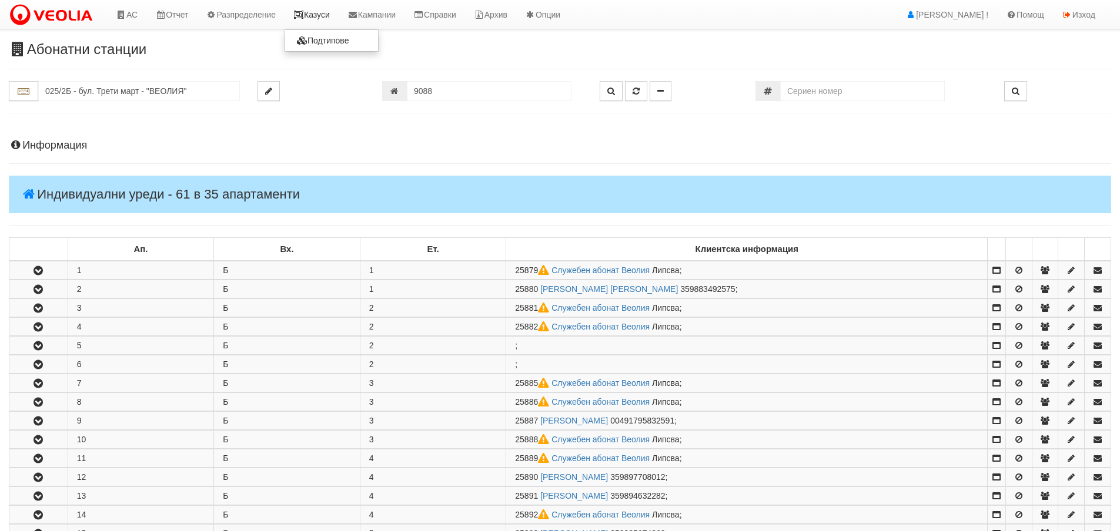
click at [333, 15] on link "Казуси" at bounding box center [312, 14] width 54 height 29
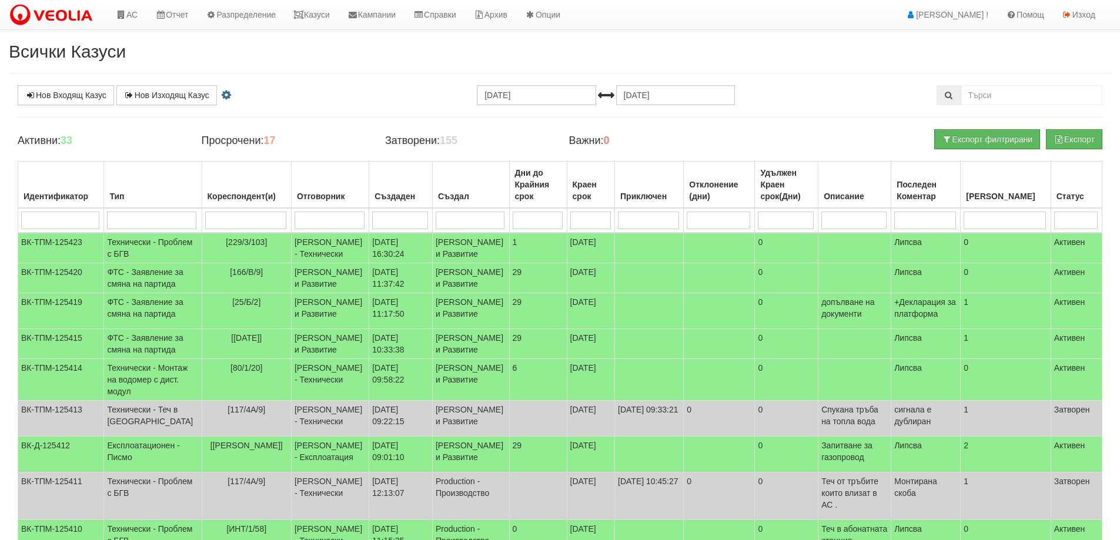
click at [242, 222] on input "search" at bounding box center [246, 221] width 82 height 18
type input "025"
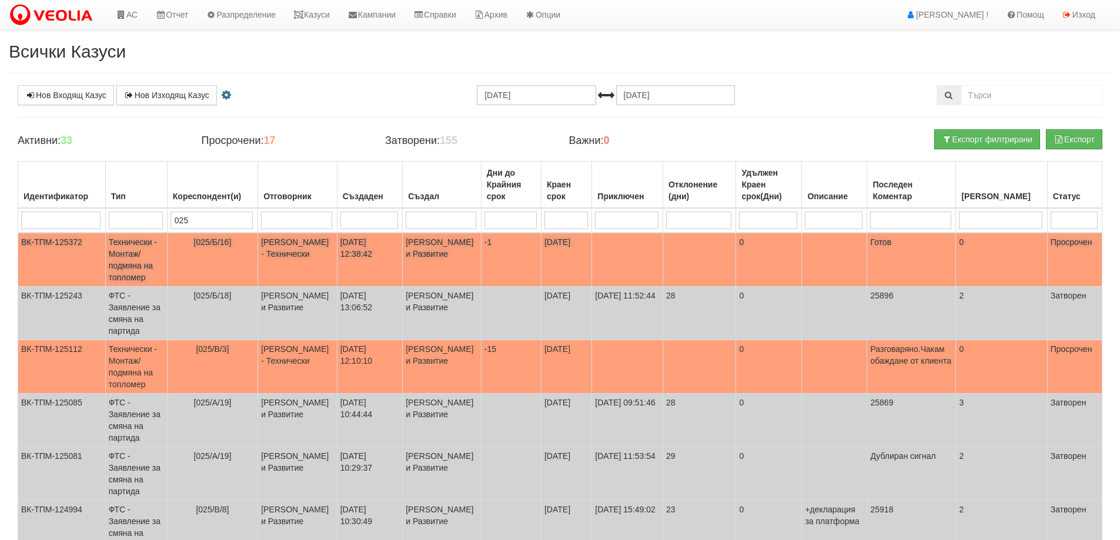
type input "025"
click at [223, 244] on span "[025/Б/16]" at bounding box center [213, 241] width 38 height 9
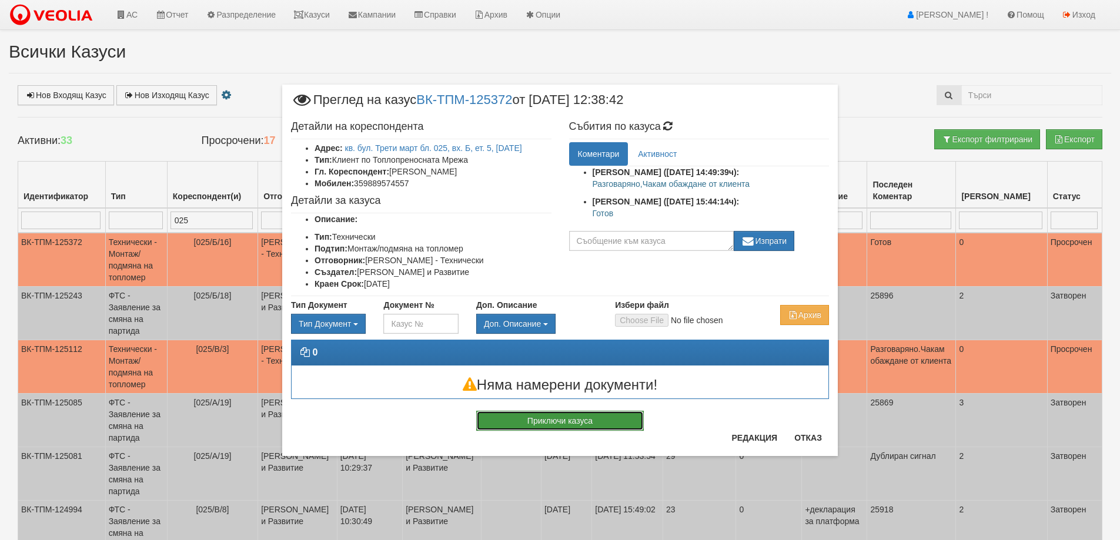
click at [604, 426] on button "Приключи казуса" at bounding box center [560, 421] width 168 height 20
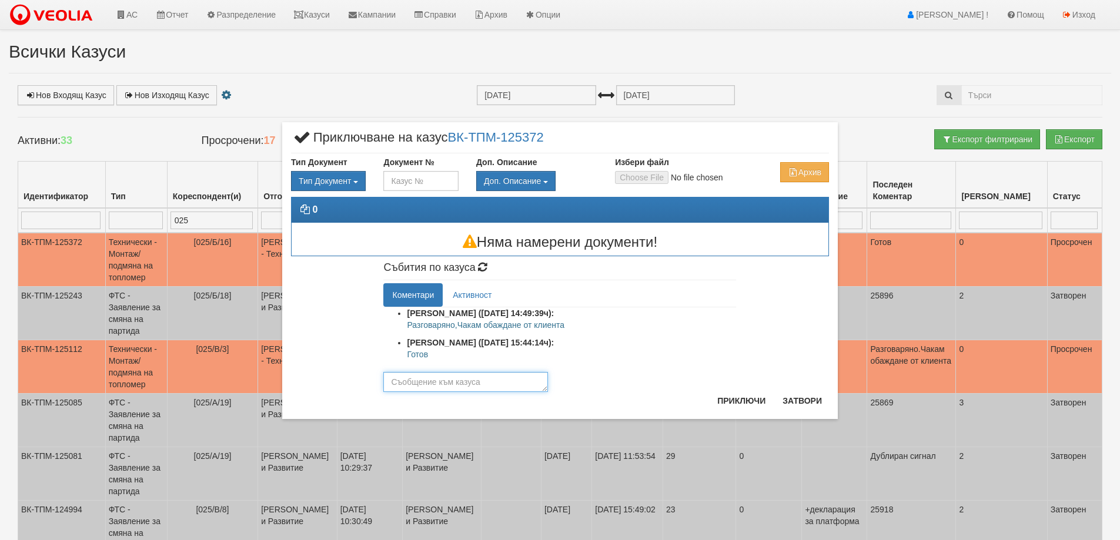
click at [490, 379] on textarea at bounding box center [465, 382] width 165 height 20
type textarea "З"
type textarea "Монтиран"
click at [730, 394] on button "Приключи" at bounding box center [741, 401] width 62 height 19
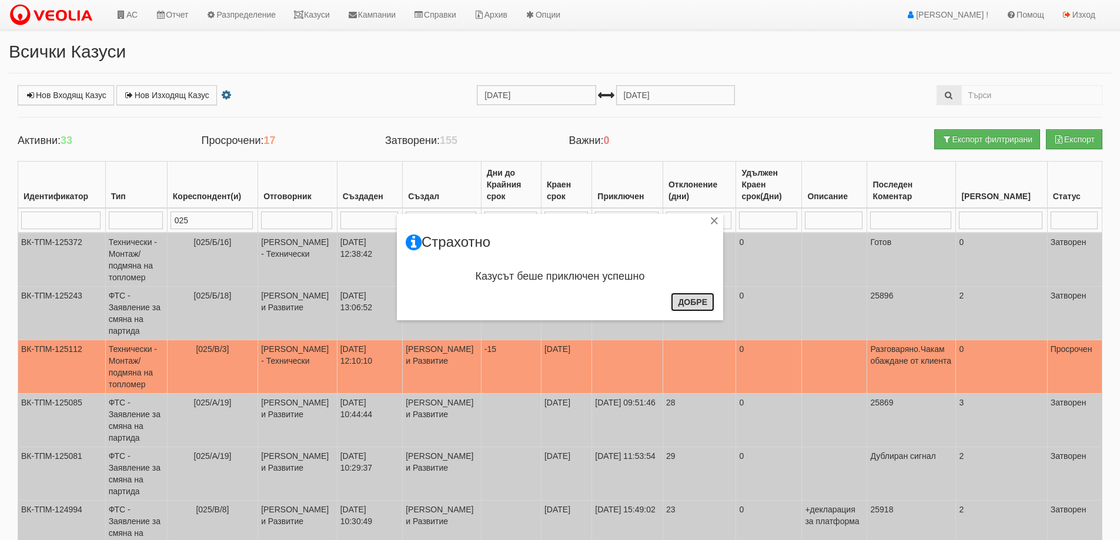
click at [707, 298] on button "Добре" at bounding box center [693, 302] width 44 height 19
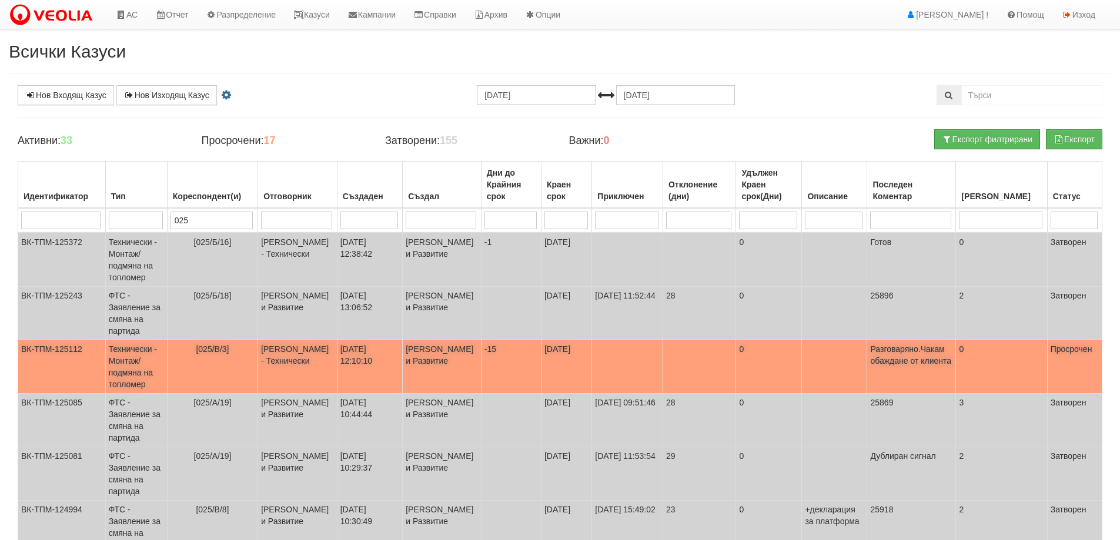
click at [219, 346] on span "[025/В/3]" at bounding box center [212, 348] width 33 height 9
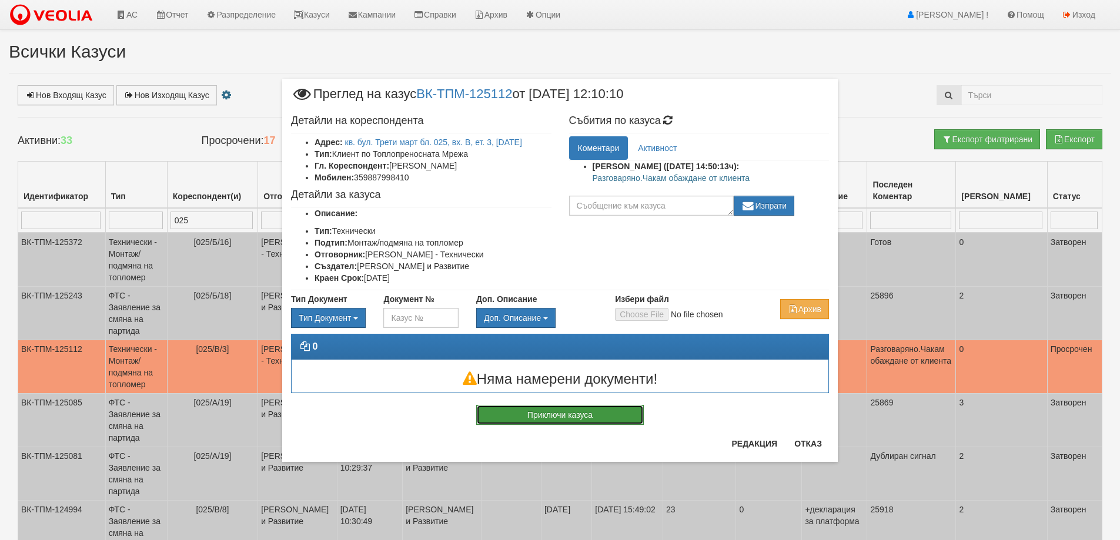
click at [561, 425] on button "Приключи казуса" at bounding box center [560, 415] width 168 height 20
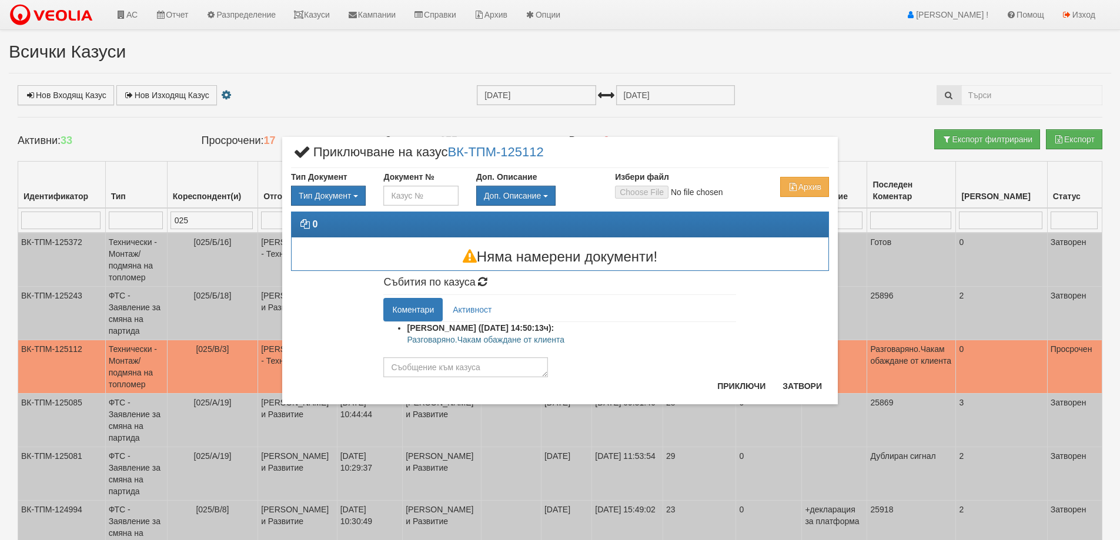
click at [463, 378] on div "× Приключване на казус ВК-ТПМ-125112 Тип Документ Тип Документ П М ЗСП ОК СМПТ" at bounding box center [560, 270] width 556 height 267
click at [467, 374] on textarea at bounding box center [465, 367] width 165 height 20
type textarea "Ще се монтира от строителя"
click at [732, 379] on button "Приключи" at bounding box center [741, 386] width 62 height 19
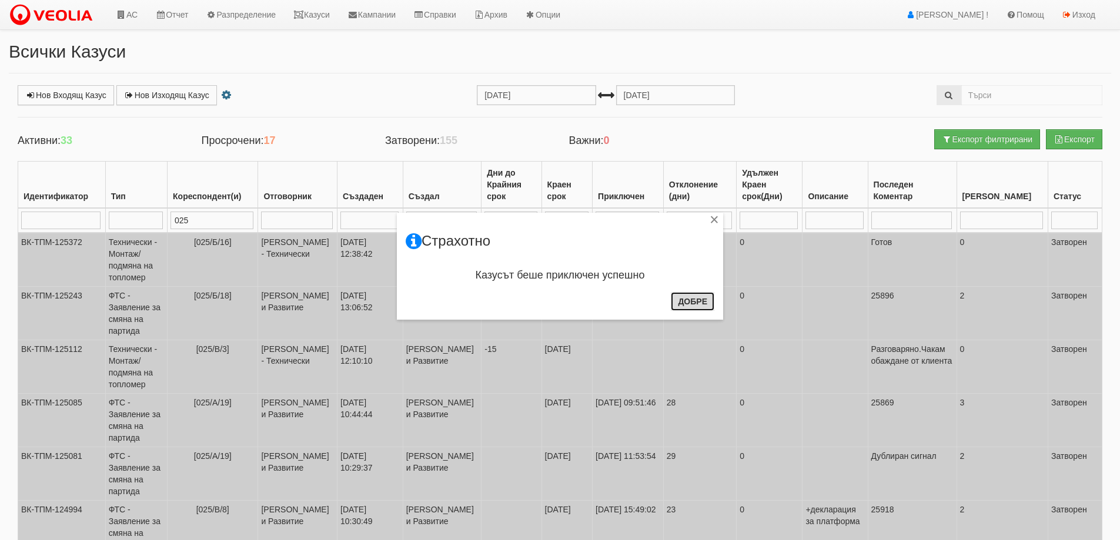
click at [688, 307] on button "Добре" at bounding box center [693, 301] width 44 height 19
